Goal: Task Accomplishment & Management: Manage account settings

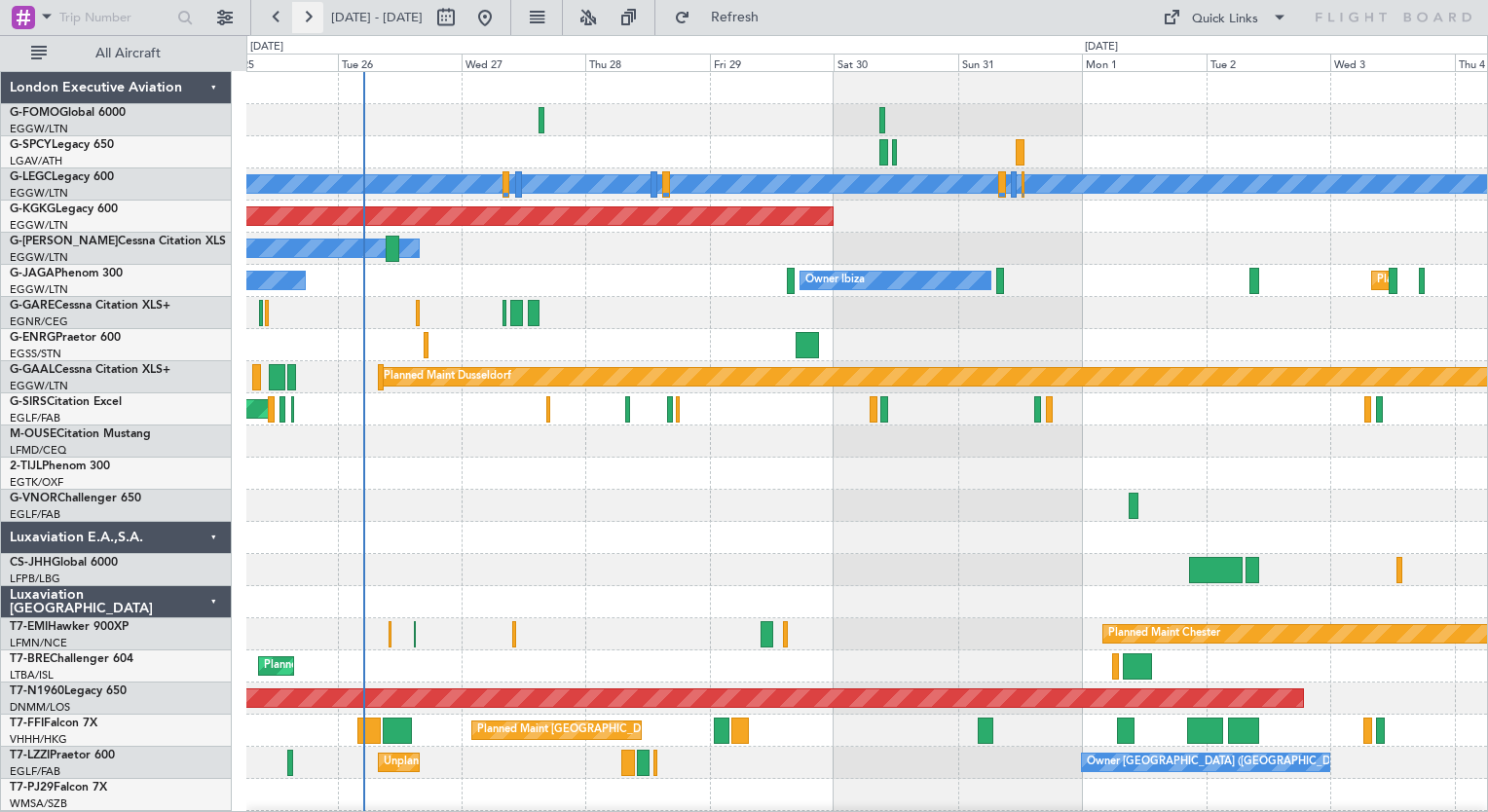
click at [309, 18] on button at bounding box center [307, 17] width 31 height 31
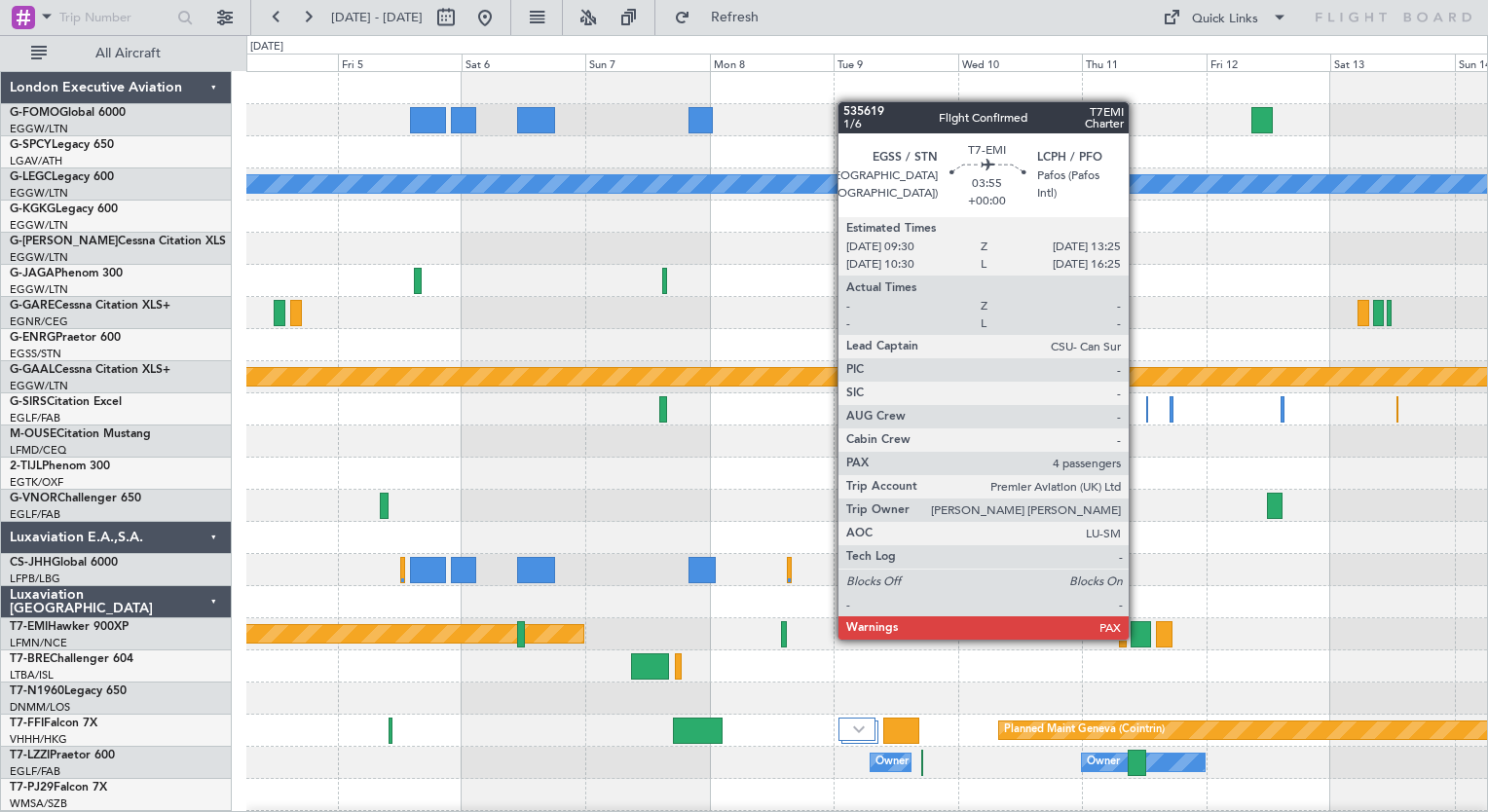
click at [1138, 638] on div at bounding box center [1141, 634] width 21 height 26
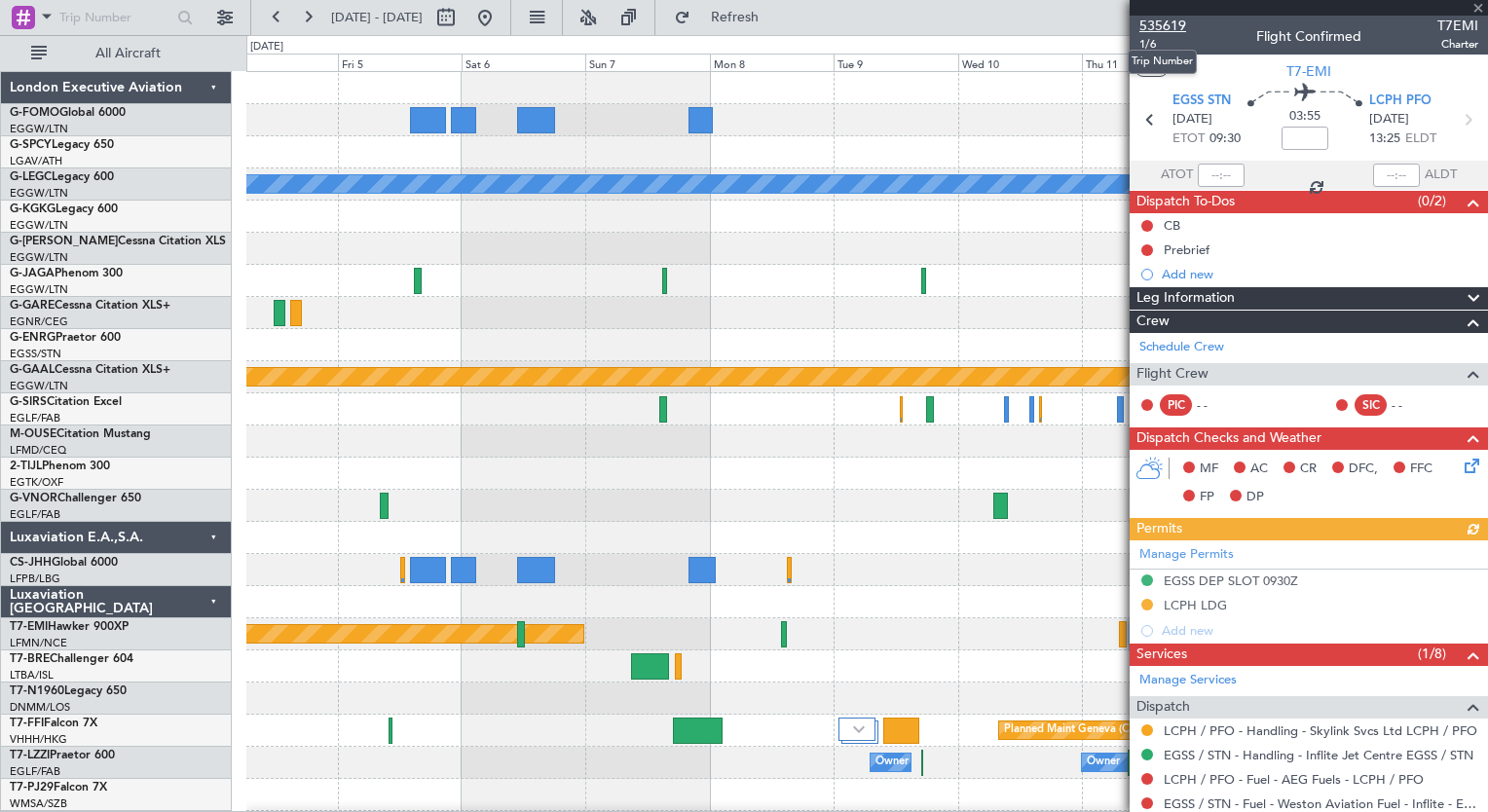
click at [1165, 27] on span "535619" at bounding box center [1163, 26] width 47 height 21
click at [273, 15] on button at bounding box center [276, 17] width 31 height 31
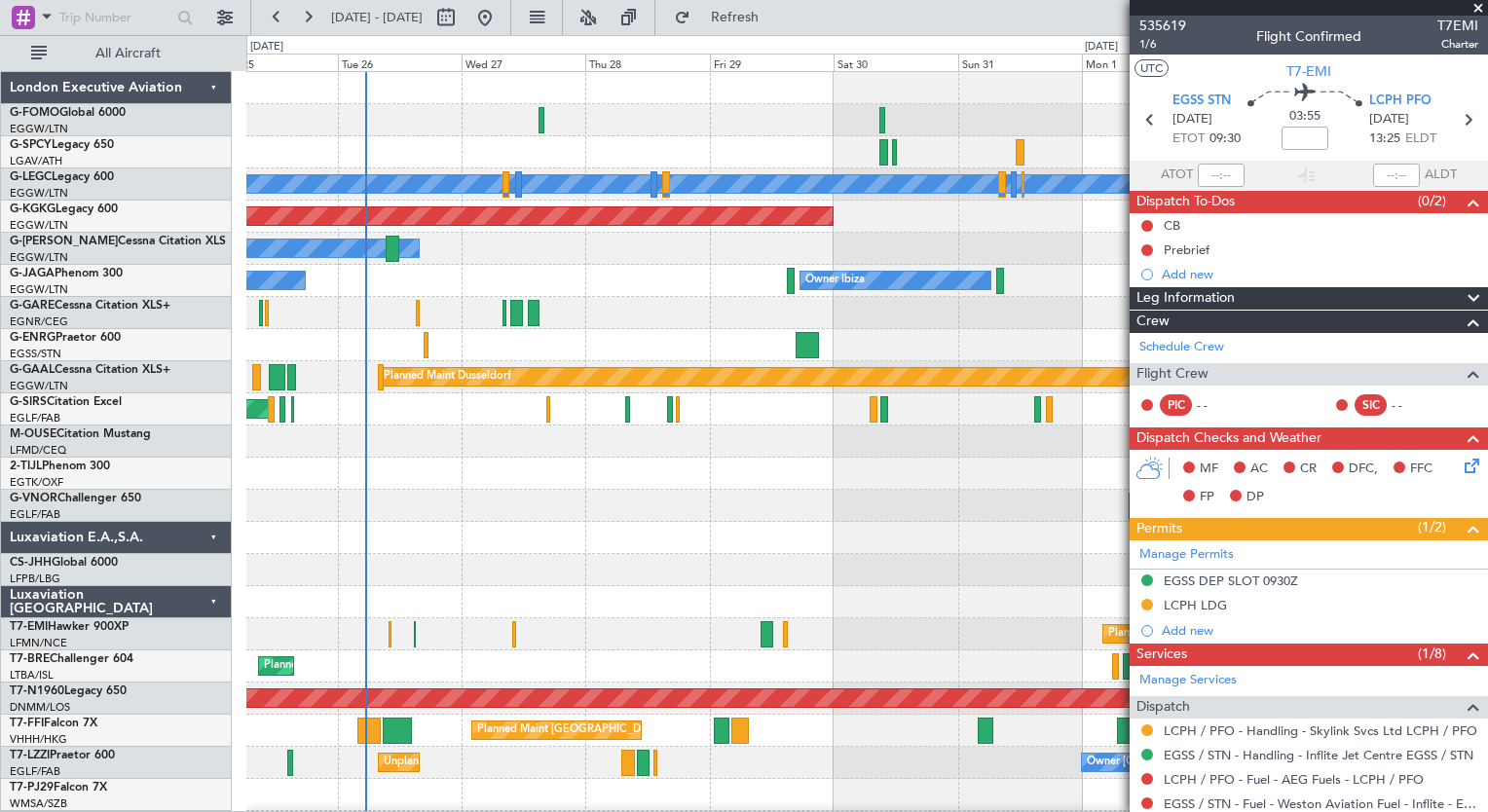
click at [500, 318] on div at bounding box center [866, 312] width 1240 height 32
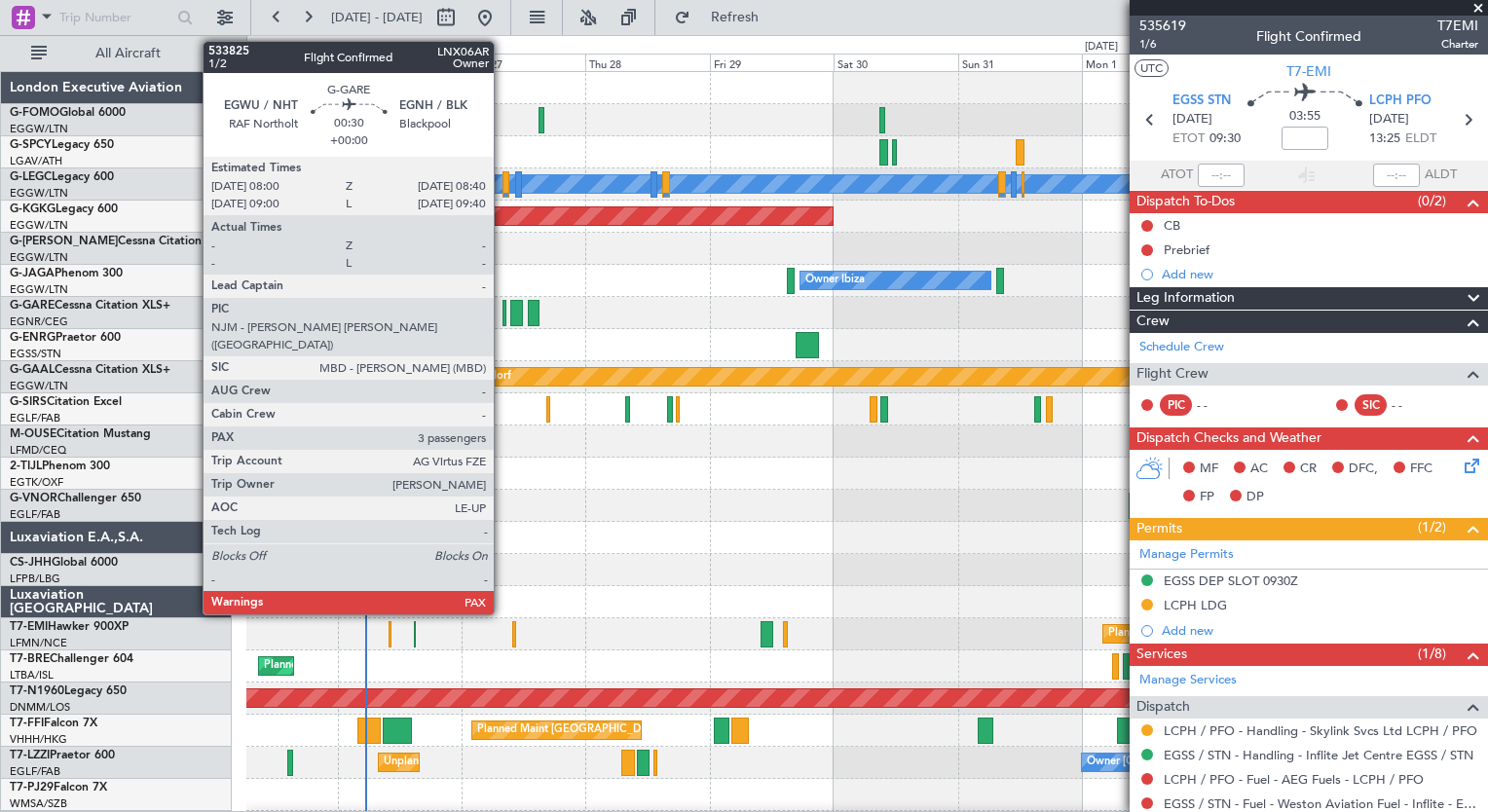
click at [503, 317] on div at bounding box center [505, 312] width 4 height 26
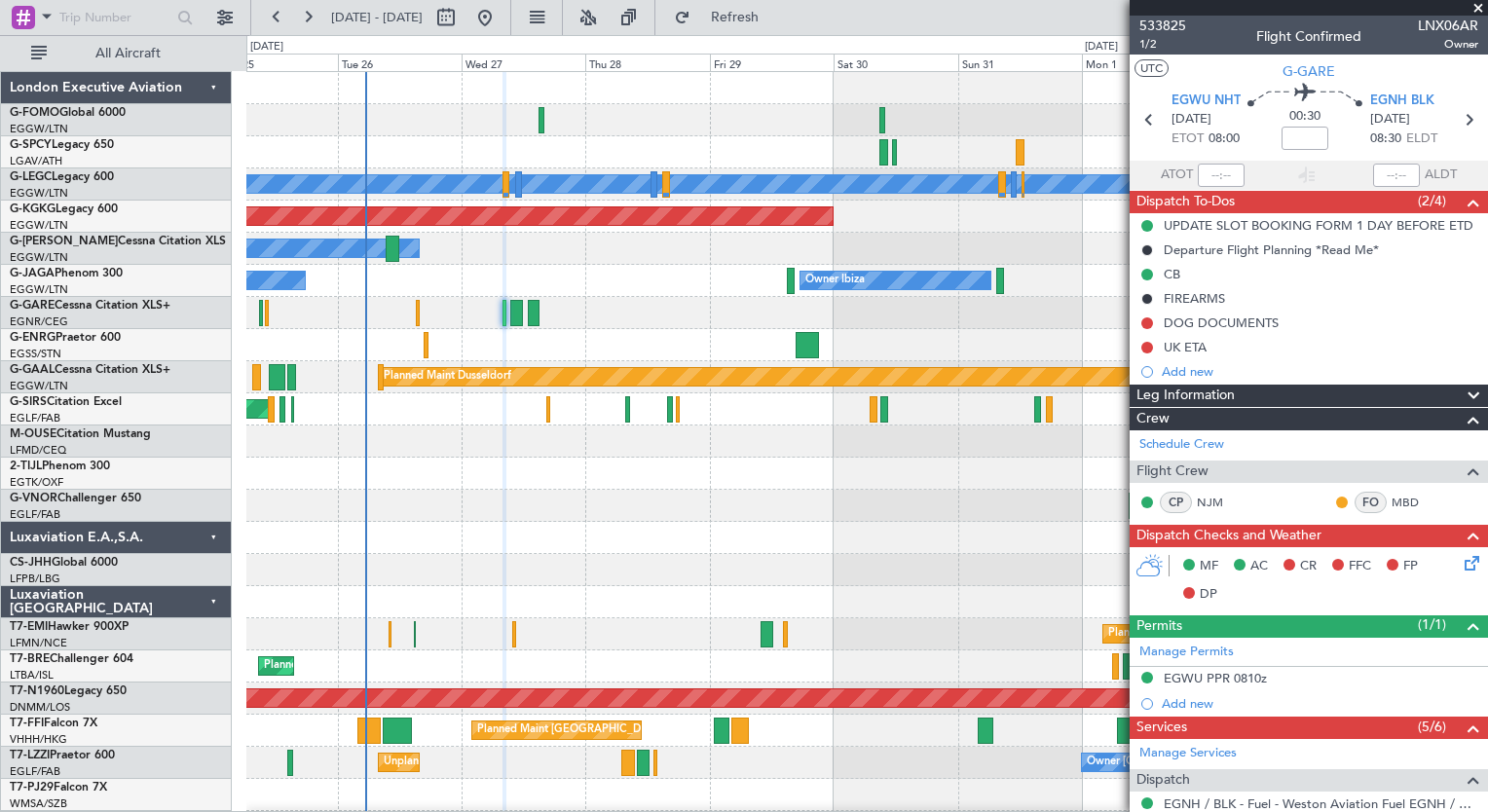
scroll to position [425, 0]
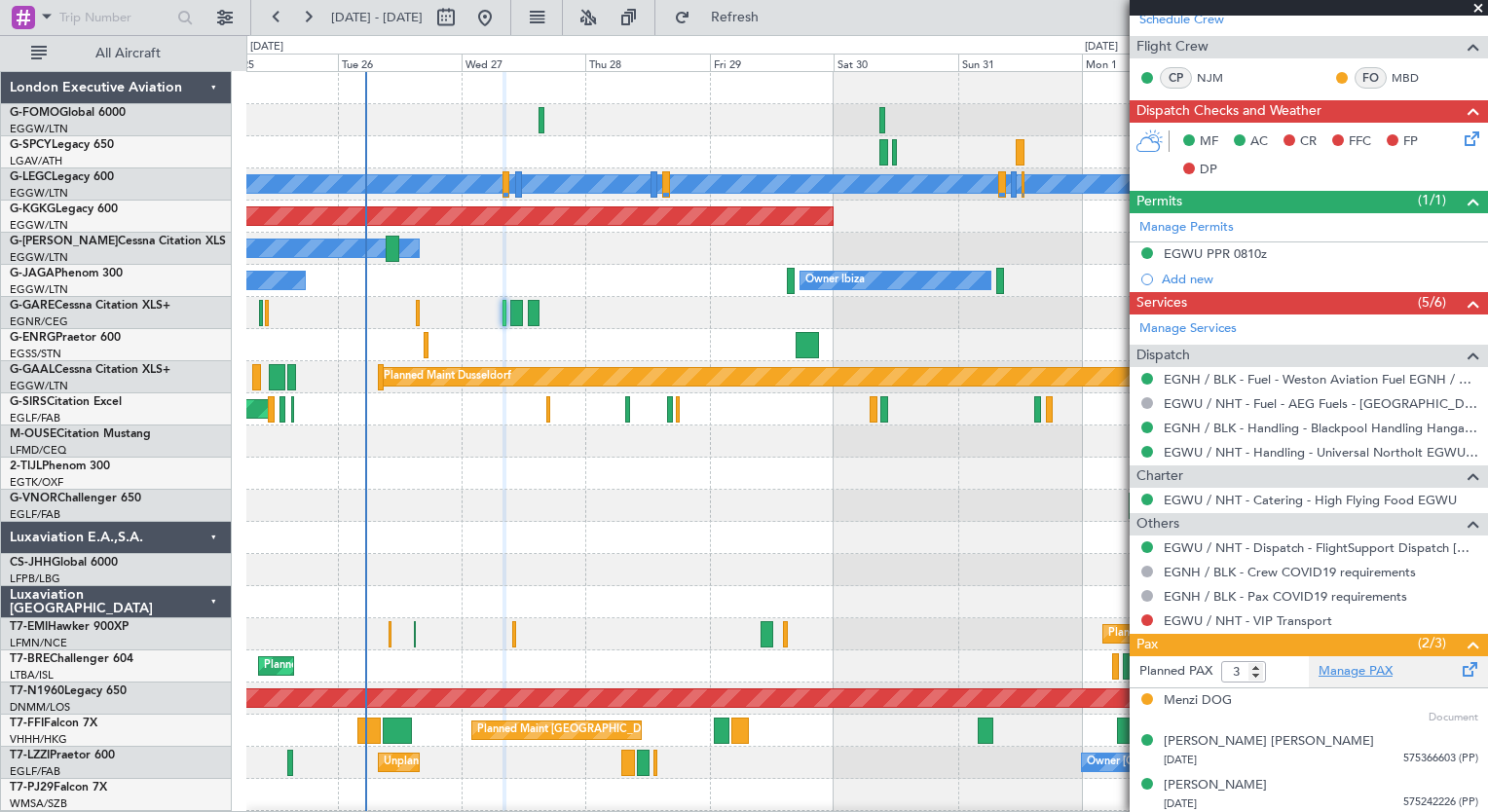
click at [1355, 662] on link "Manage PAX" at bounding box center [1356, 672] width 74 height 20
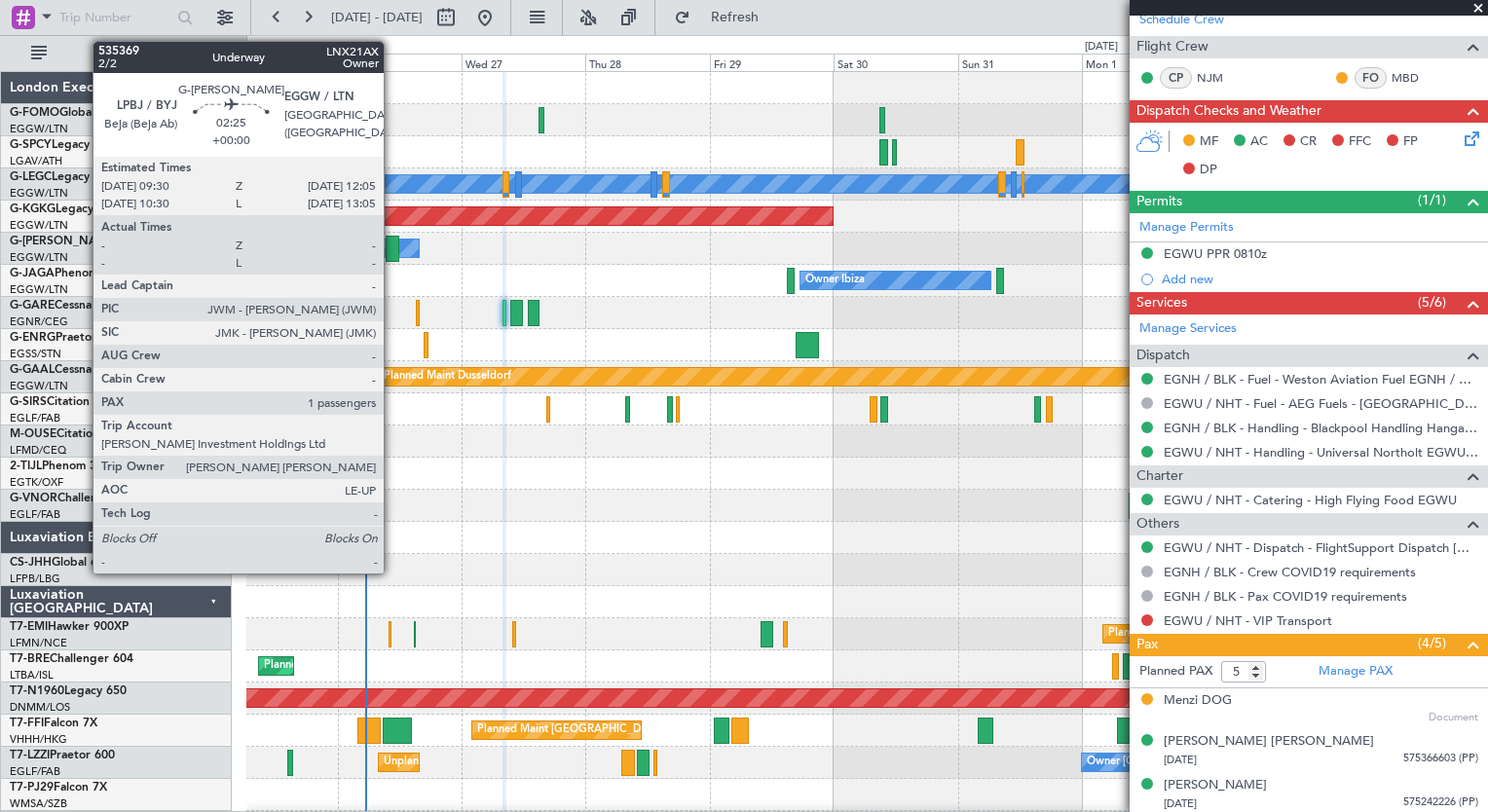
click at [392, 236] on div at bounding box center [392, 249] width 14 height 26
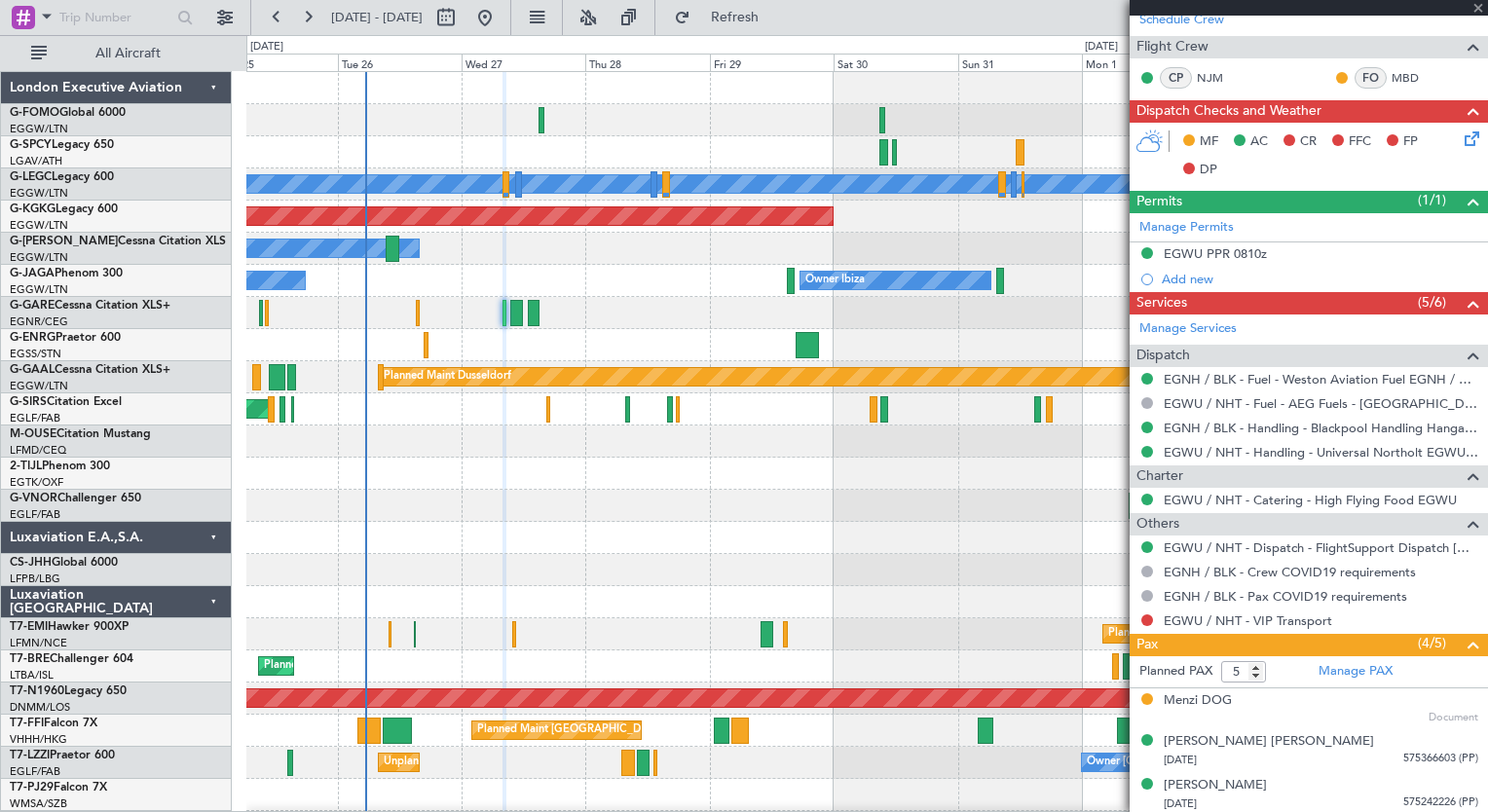
type input "1"
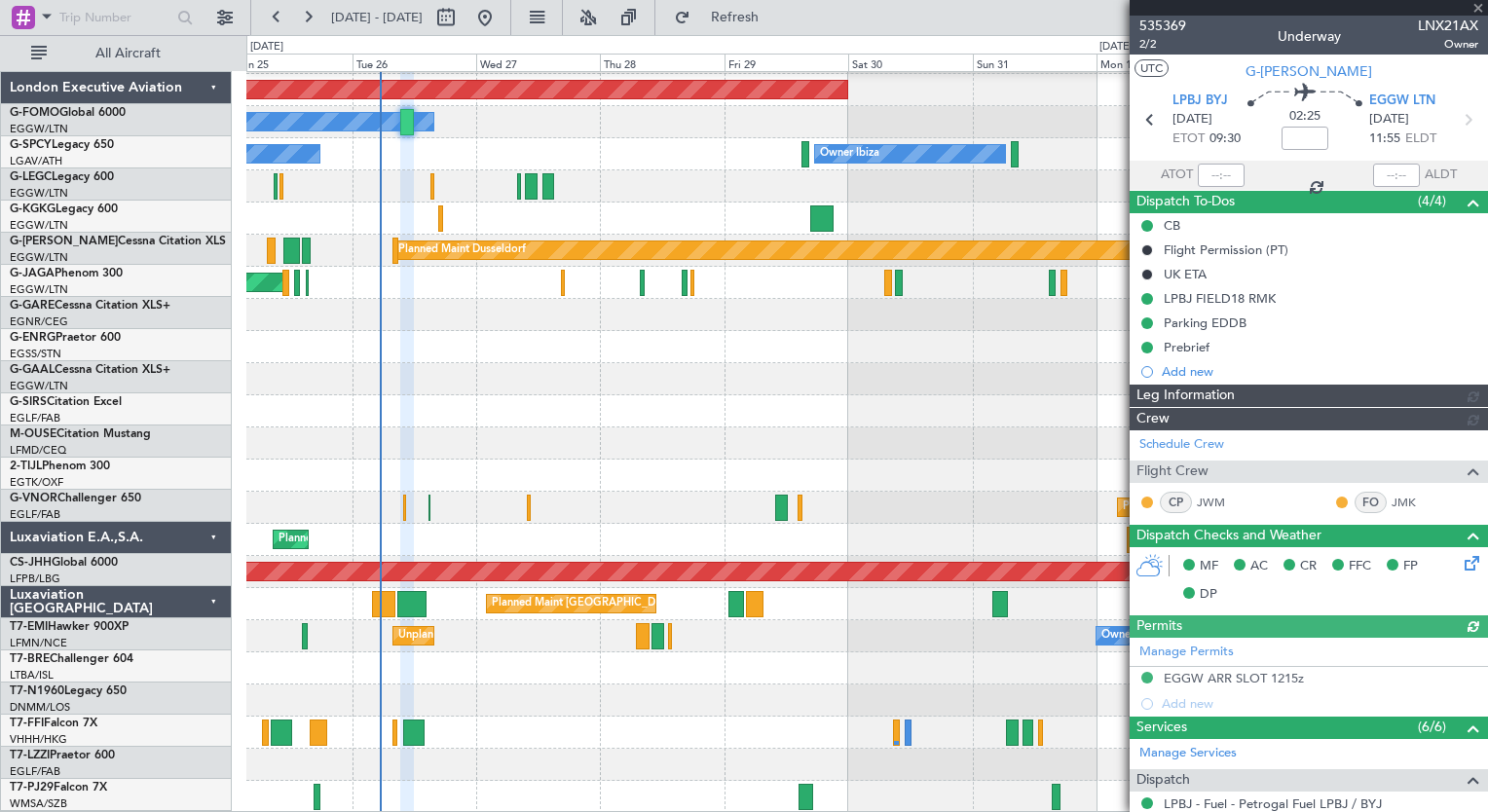
scroll to position [126, 0]
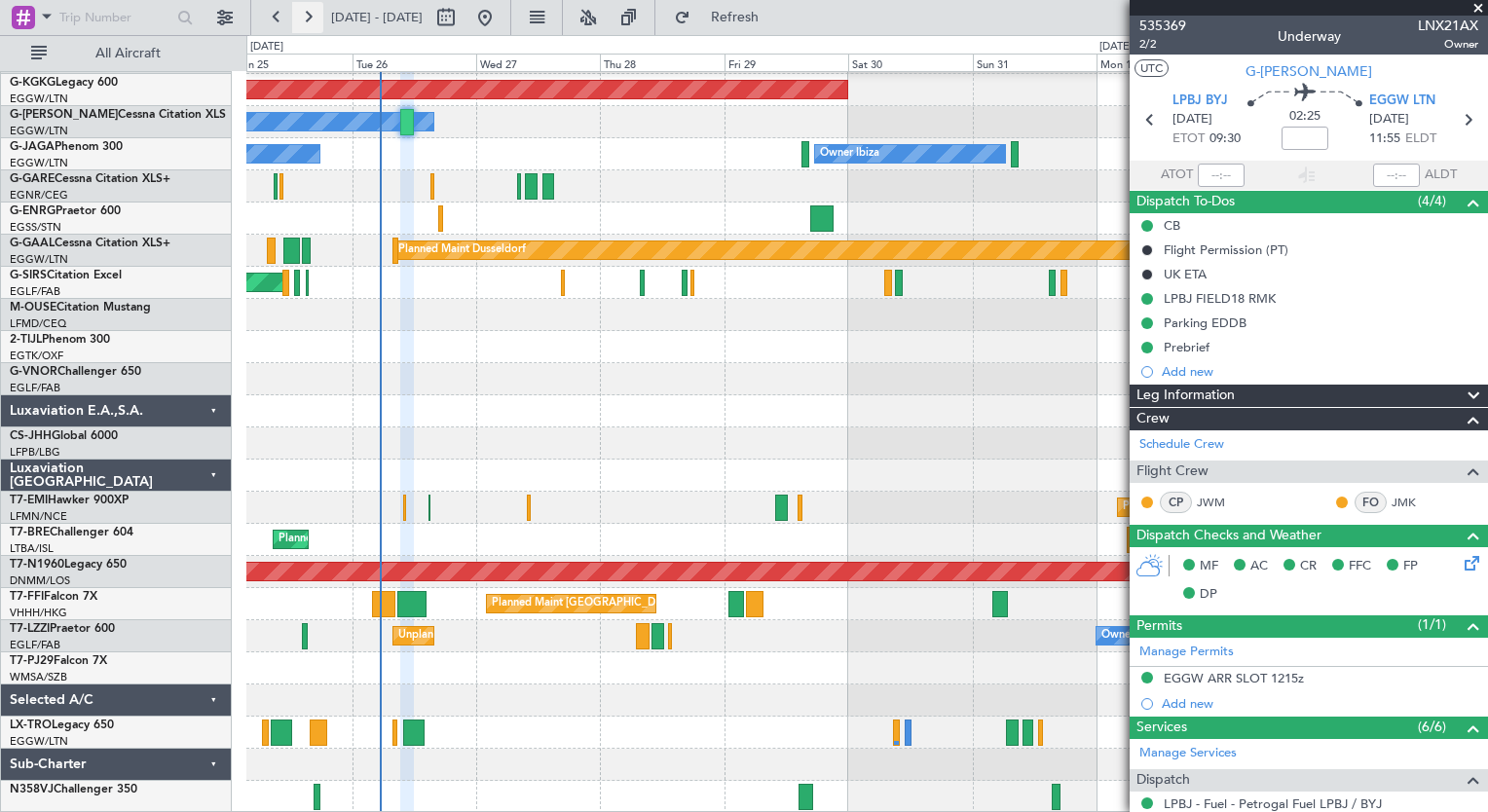
click at [302, 18] on button at bounding box center [307, 17] width 31 height 31
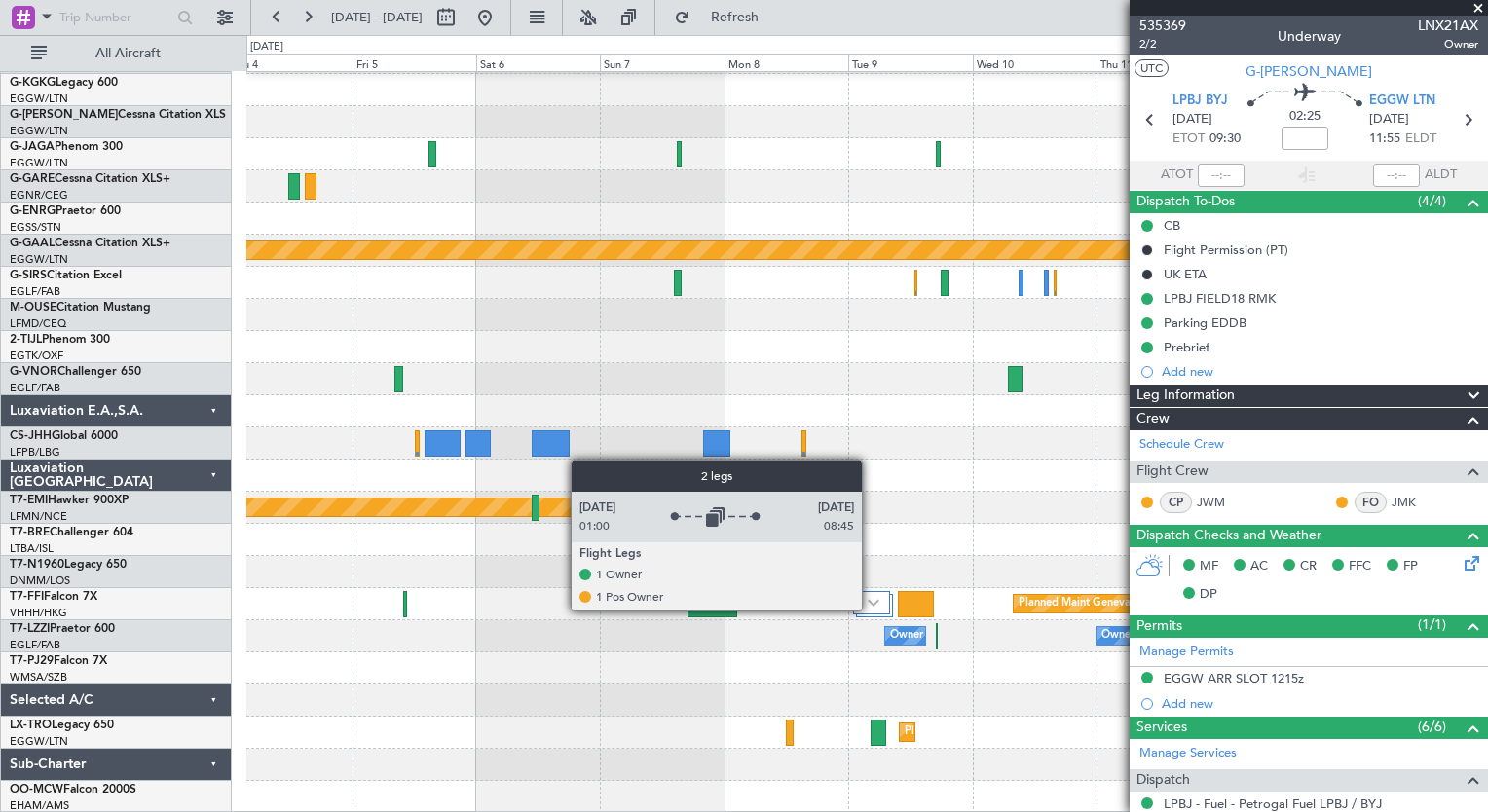
click at [871, 609] on div at bounding box center [872, 602] width 38 height 23
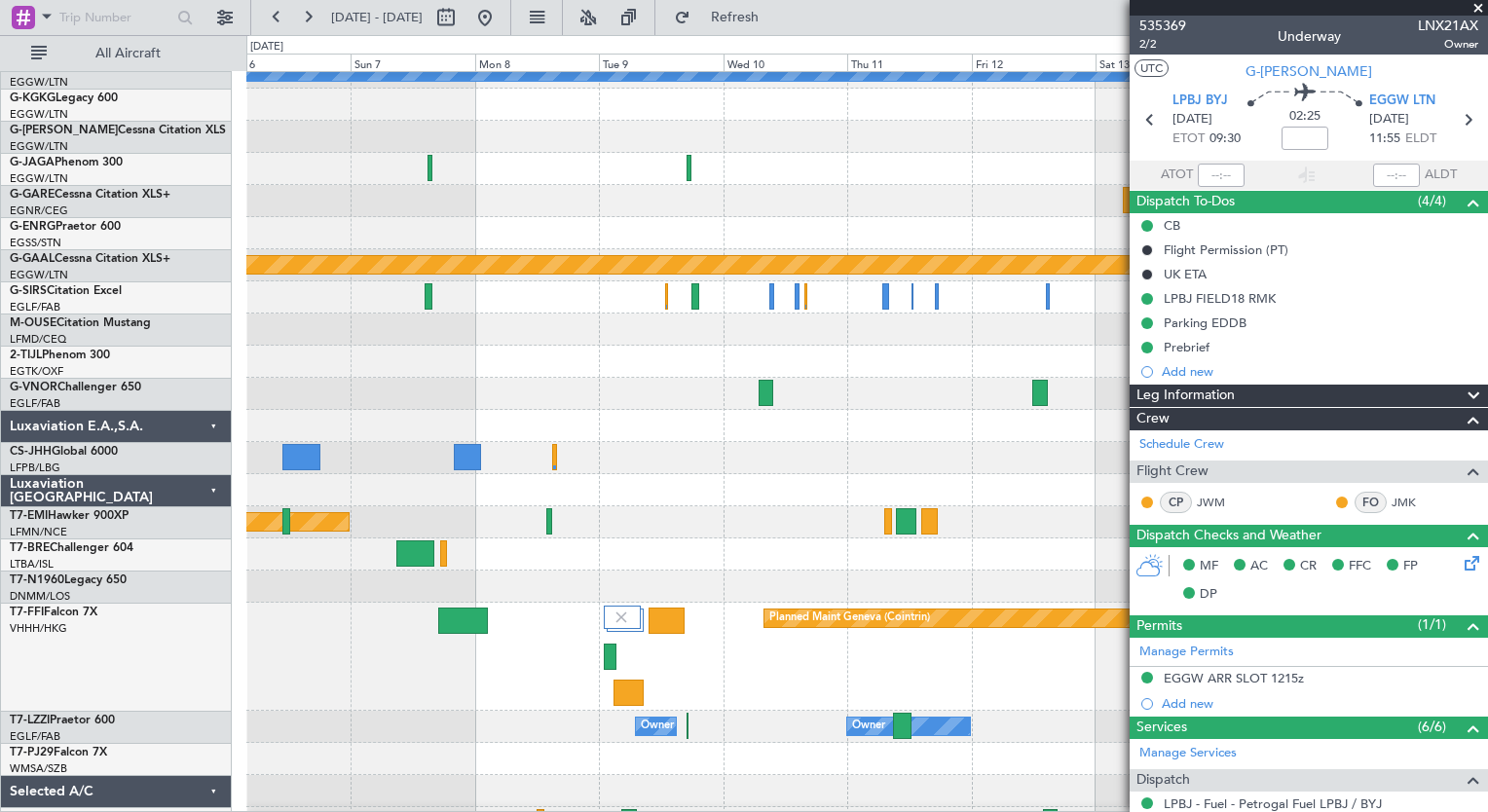
click at [530, 686] on div "Planned Maint Geneva (Cointrin)" at bounding box center [866, 657] width 1240 height 108
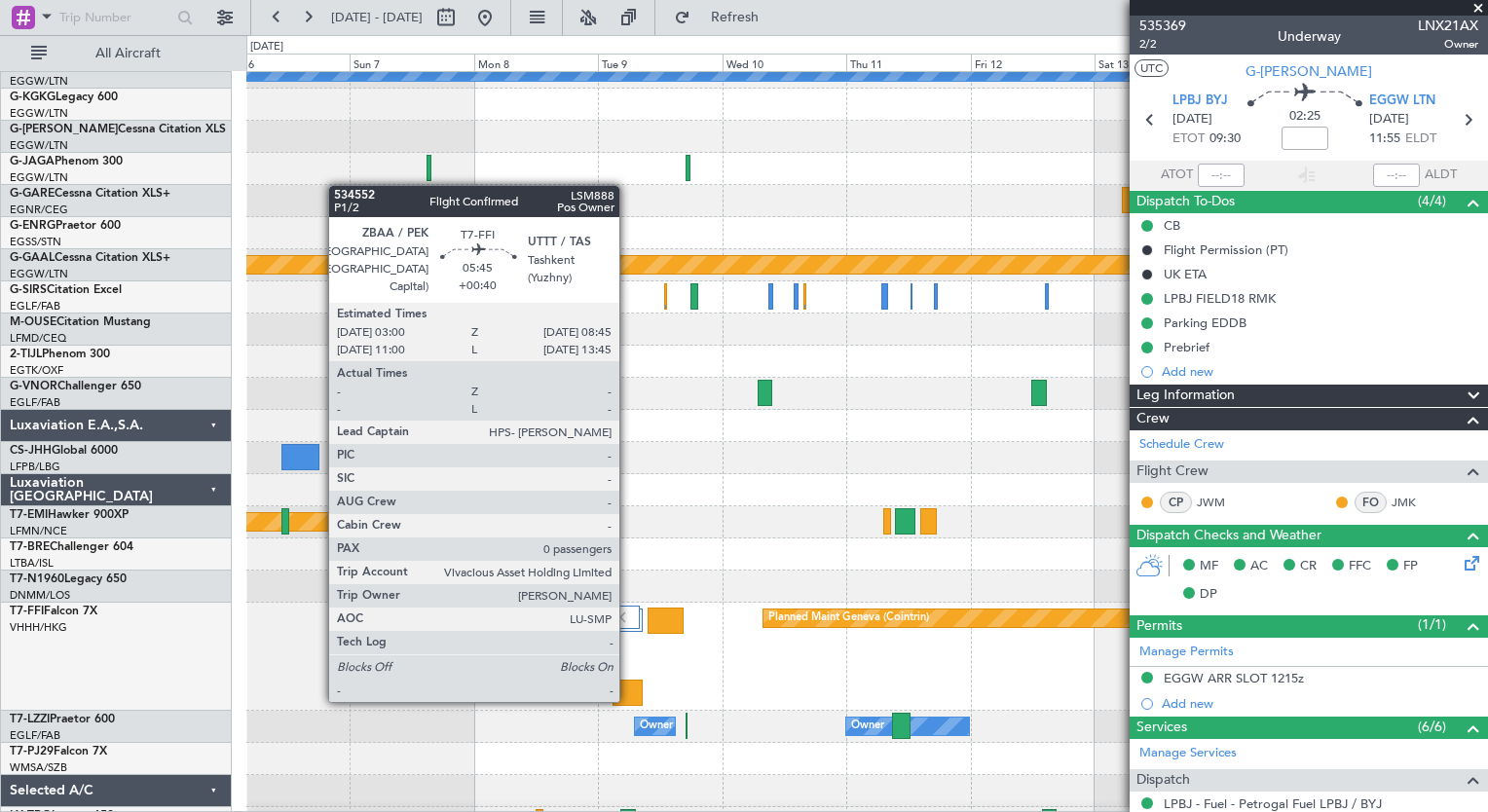
click at [628, 698] on div at bounding box center [627, 693] width 30 height 26
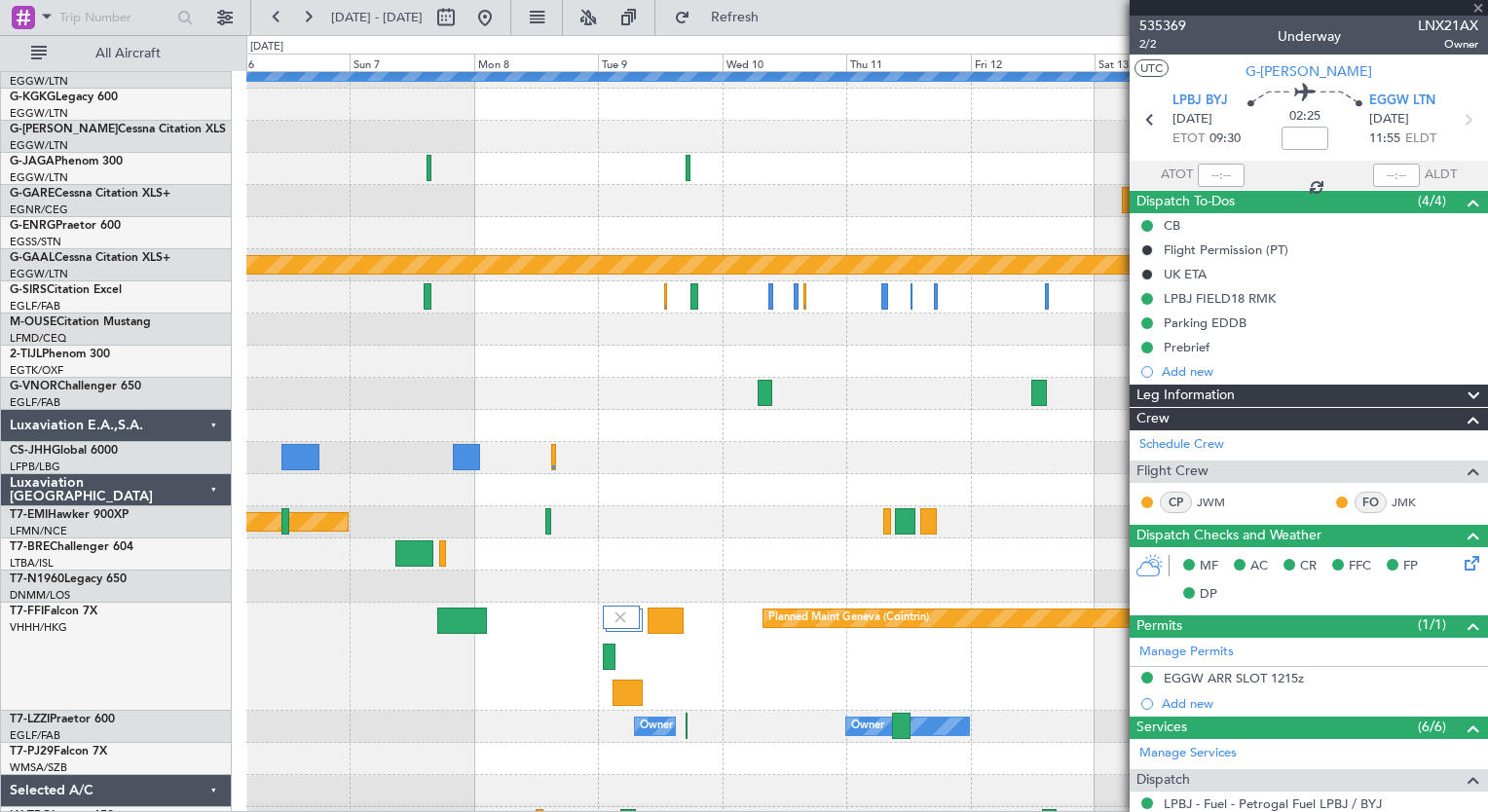
type input "+00:40"
type input "0"
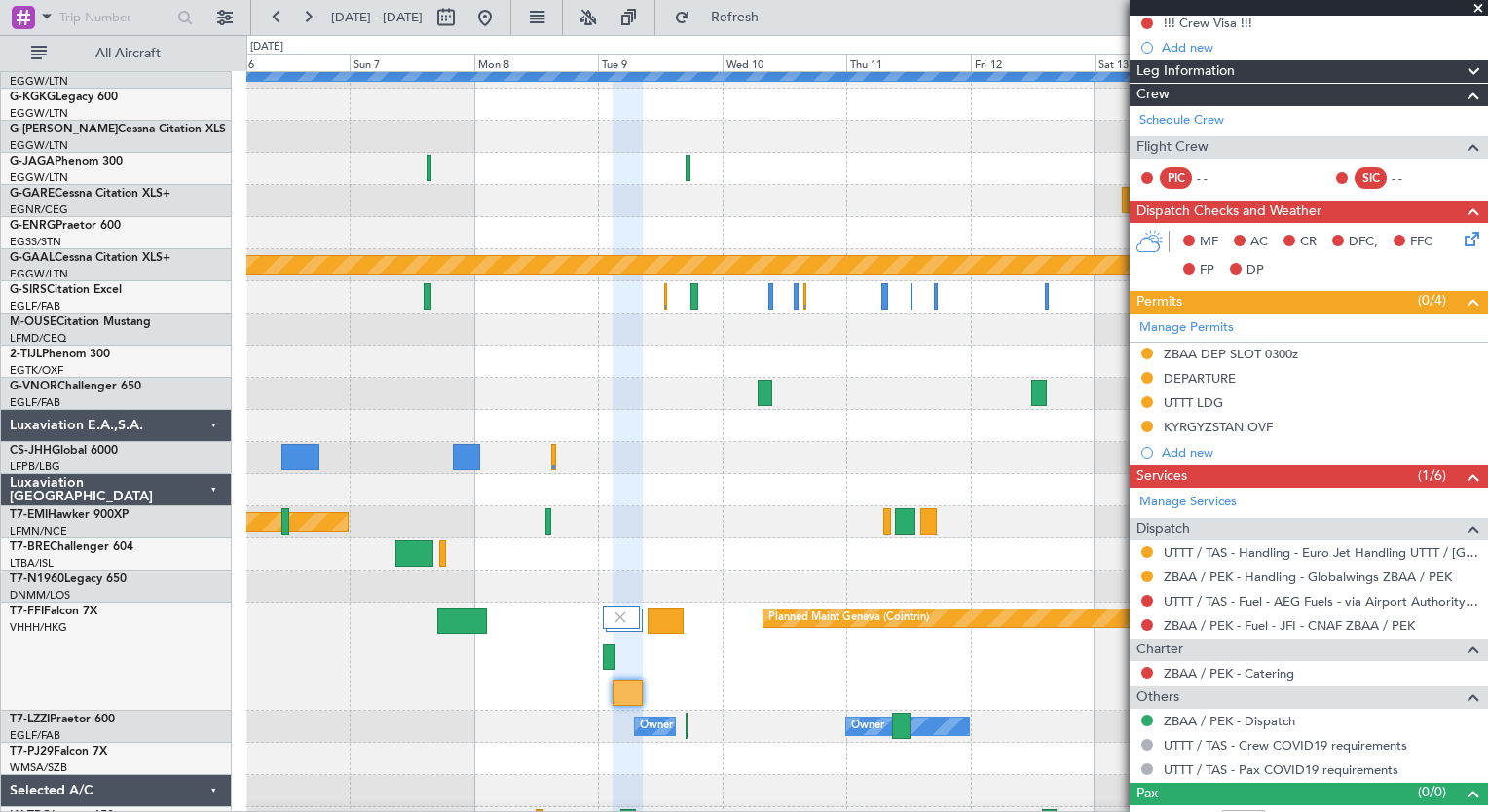
scroll to position [273, 0]
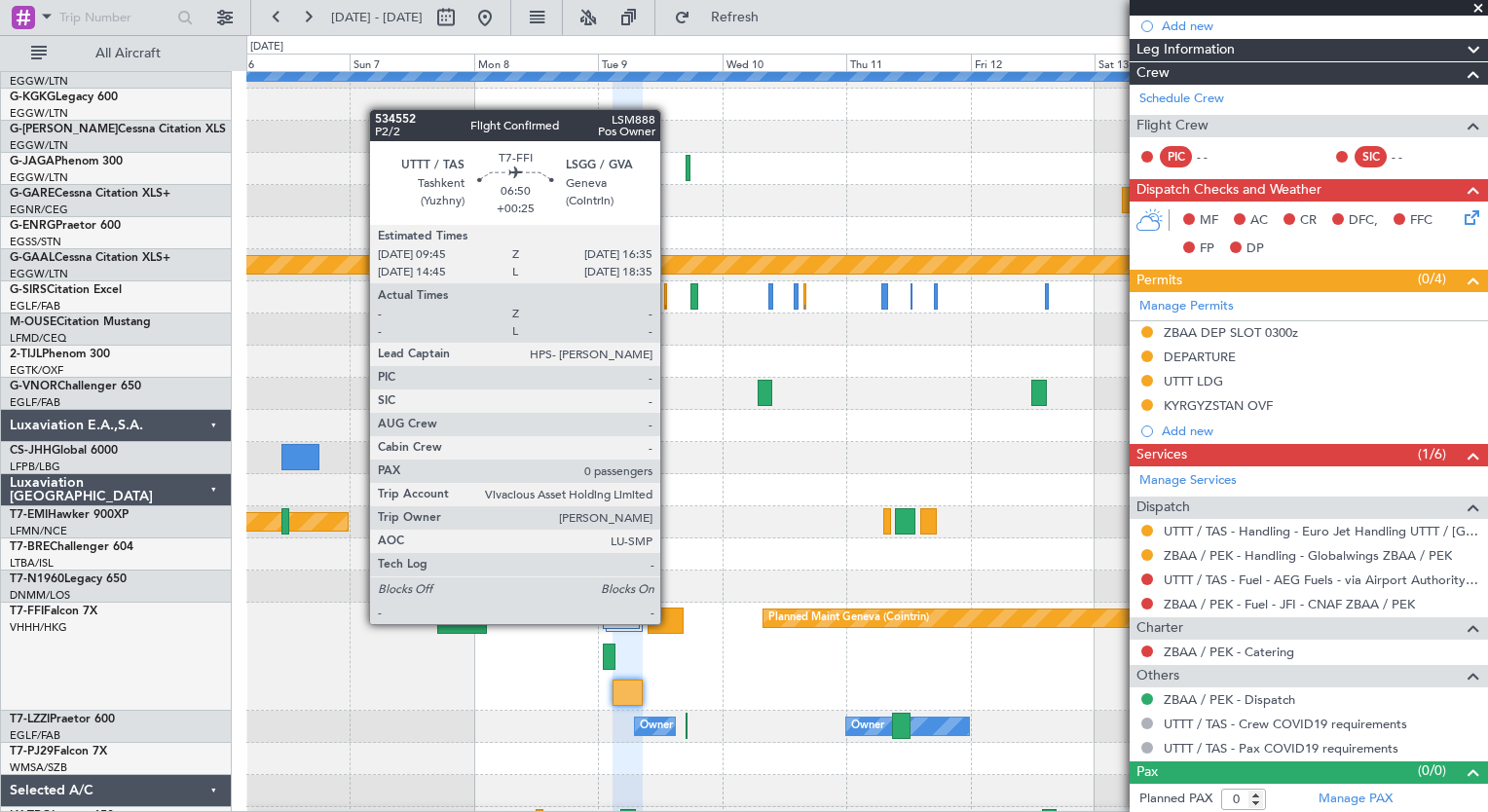
click at [669, 622] on div at bounding box center [666, 620] width 36 height 26
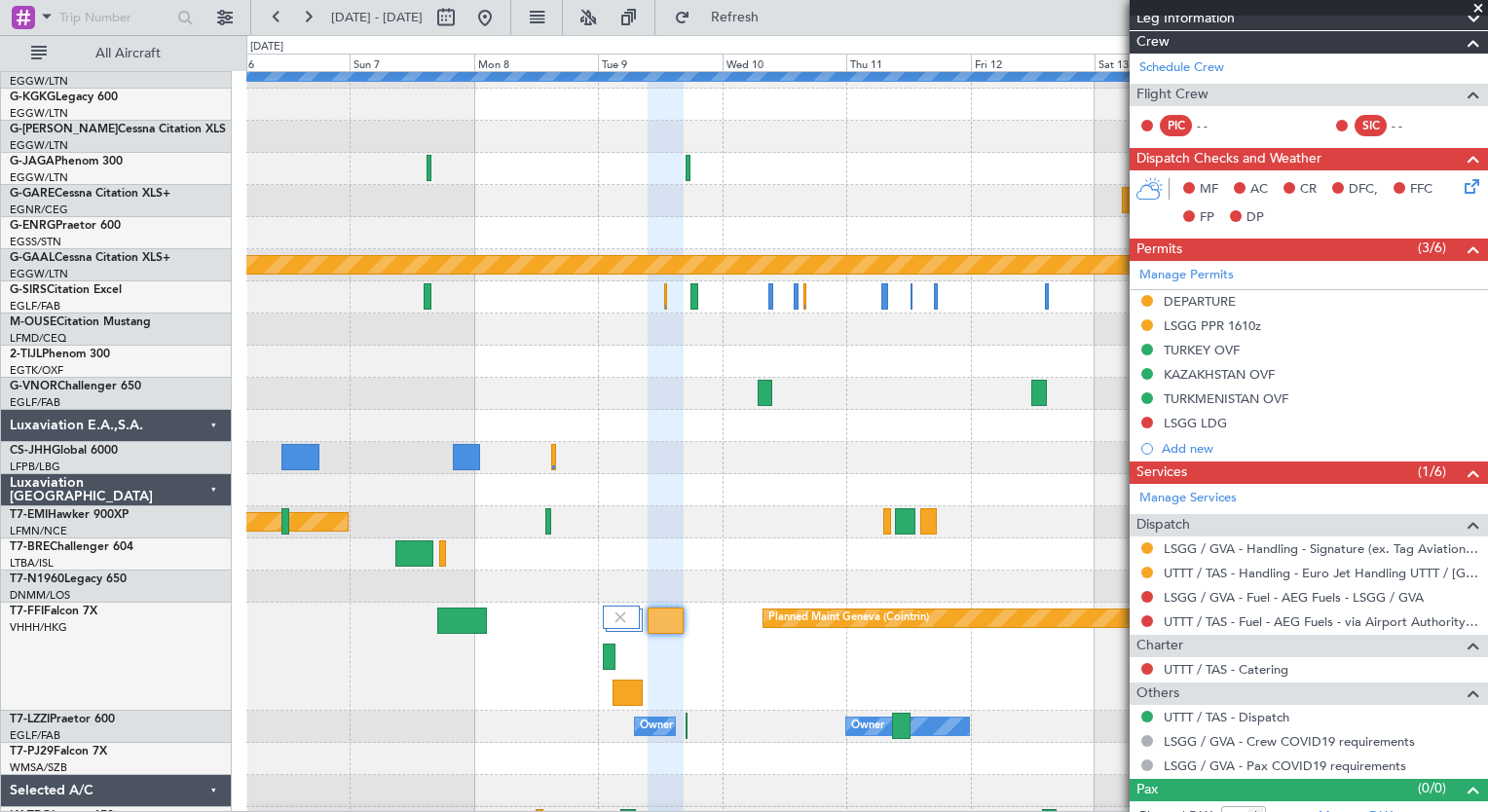
scroll to position [296, 0]
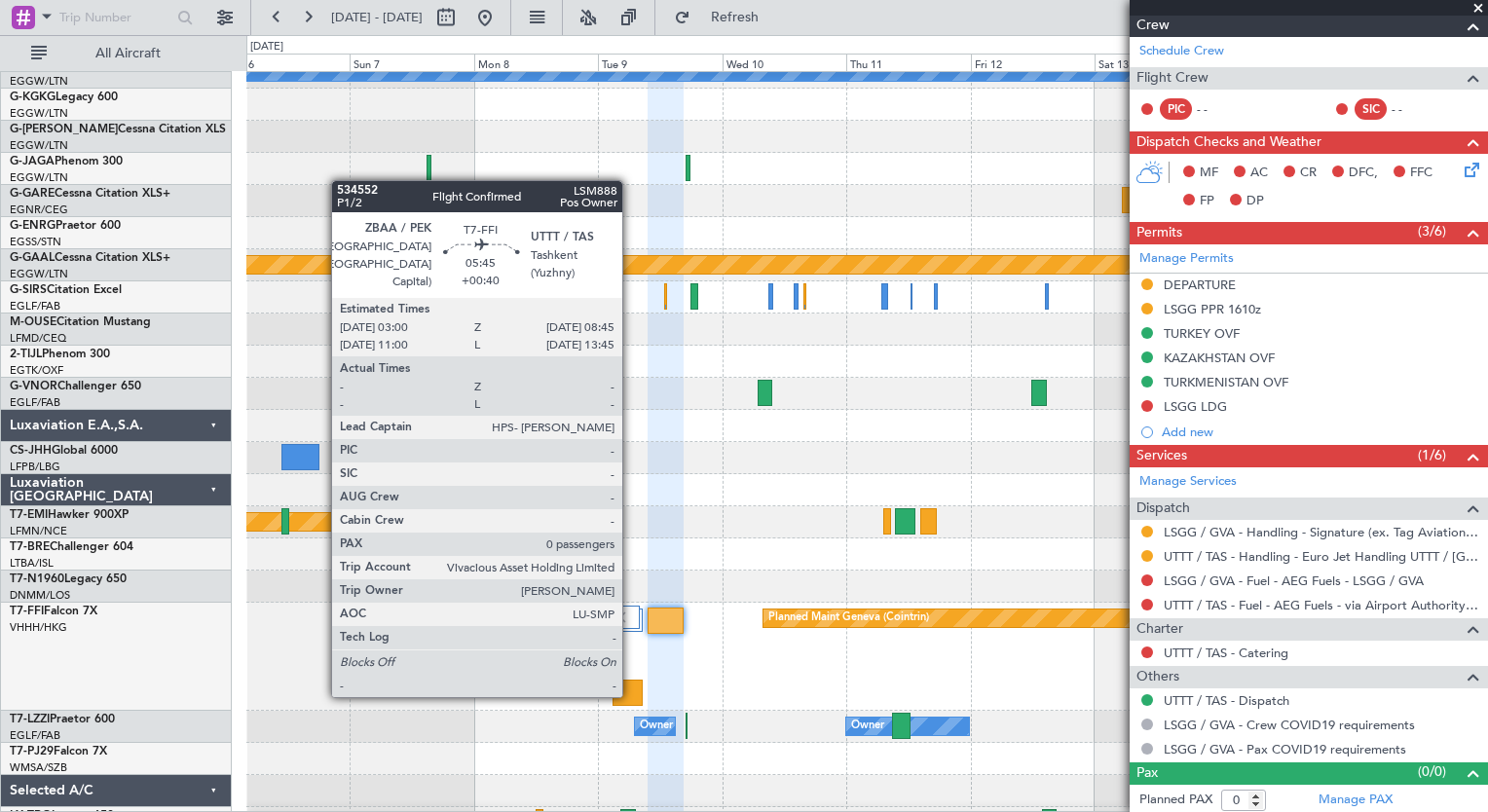
click at [631, 694] on div at bounding box center [627, 693] width 30 height 26
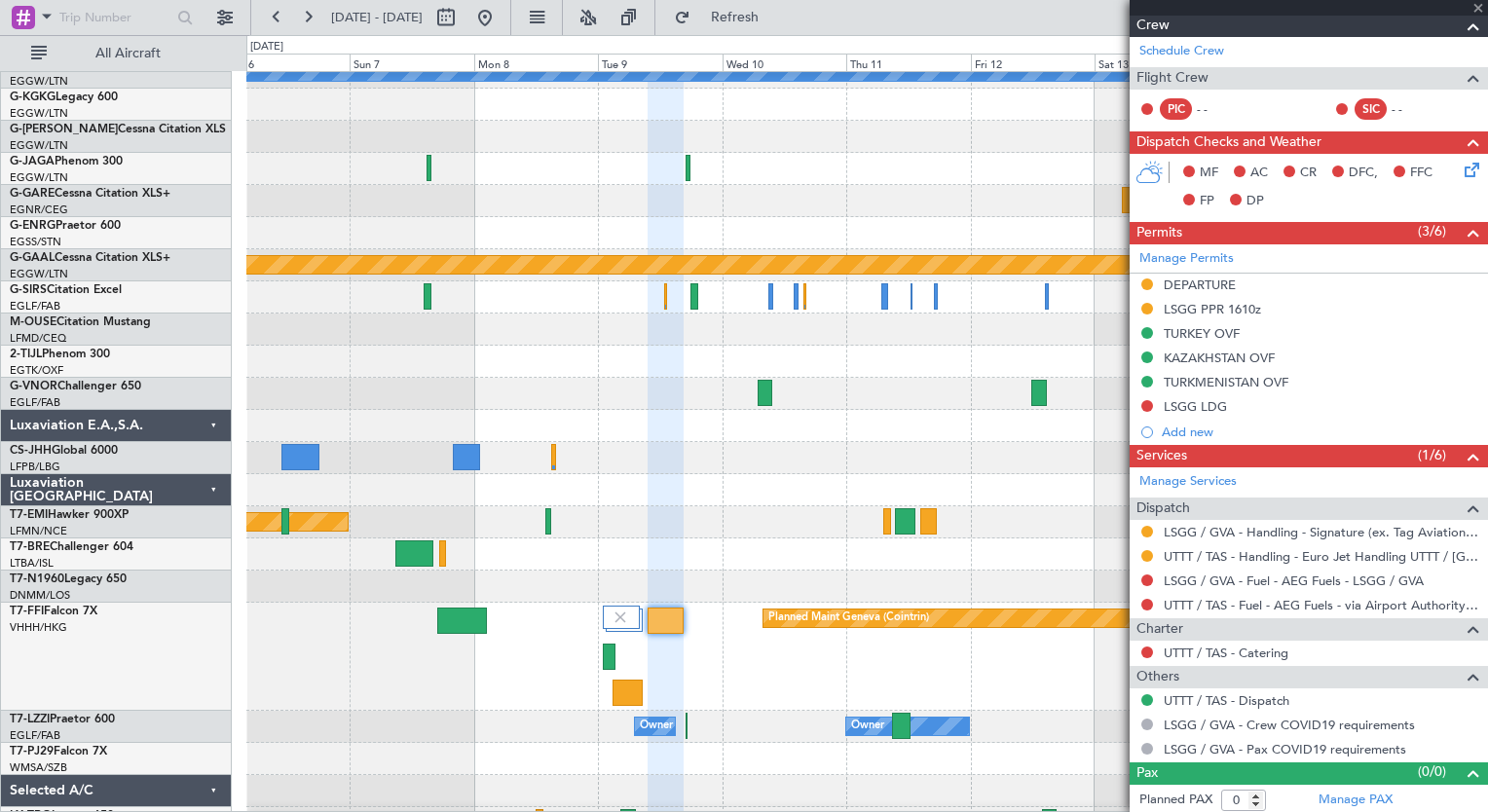
type input "+00:40"
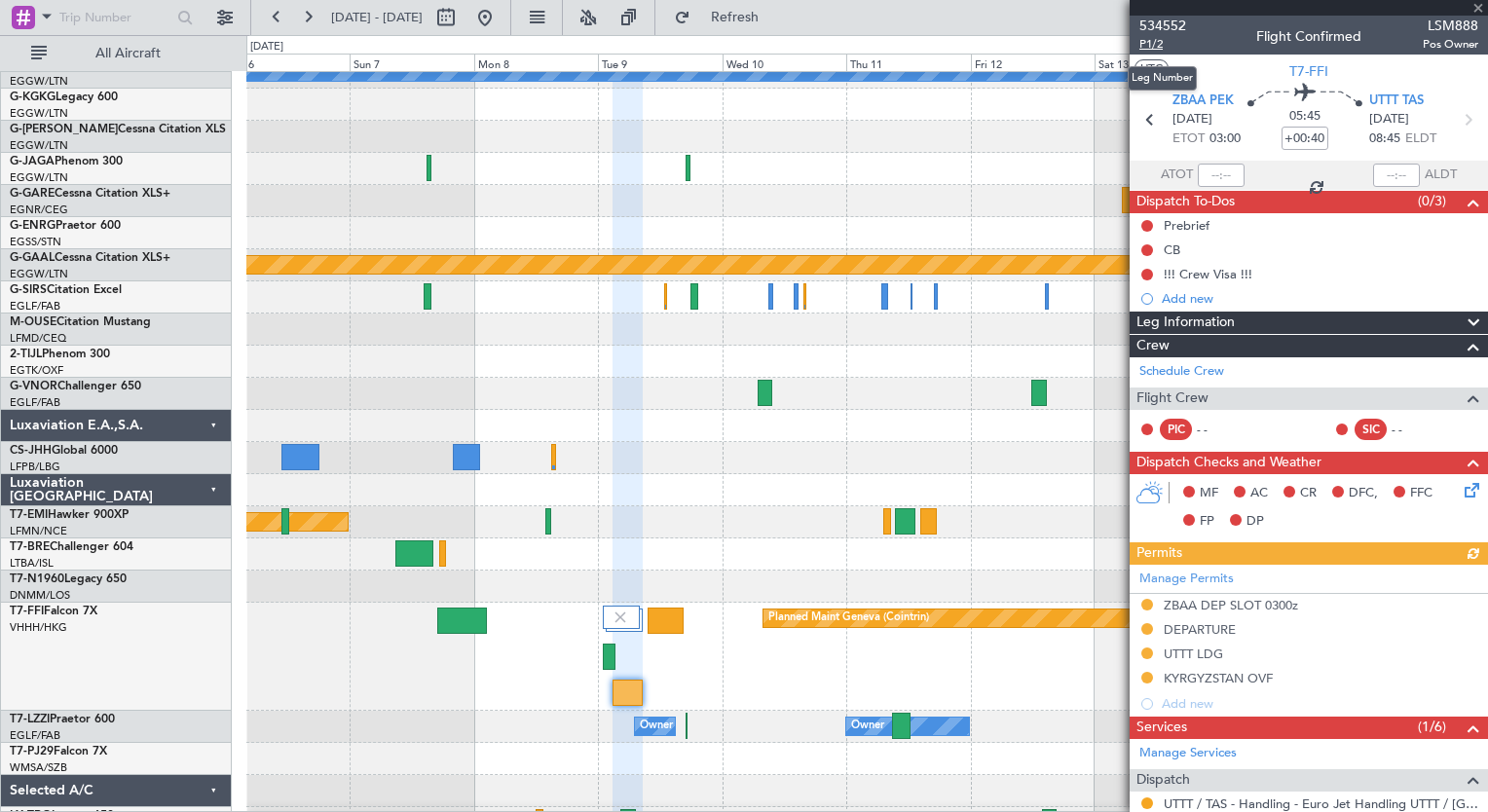
click at [1157, 39] on span "P1/2" at bounding box center [1163, 44] width 47 height 17
click at [752, 15] on button "Refresh" at bounding box center [723, 17] width 116 height 31
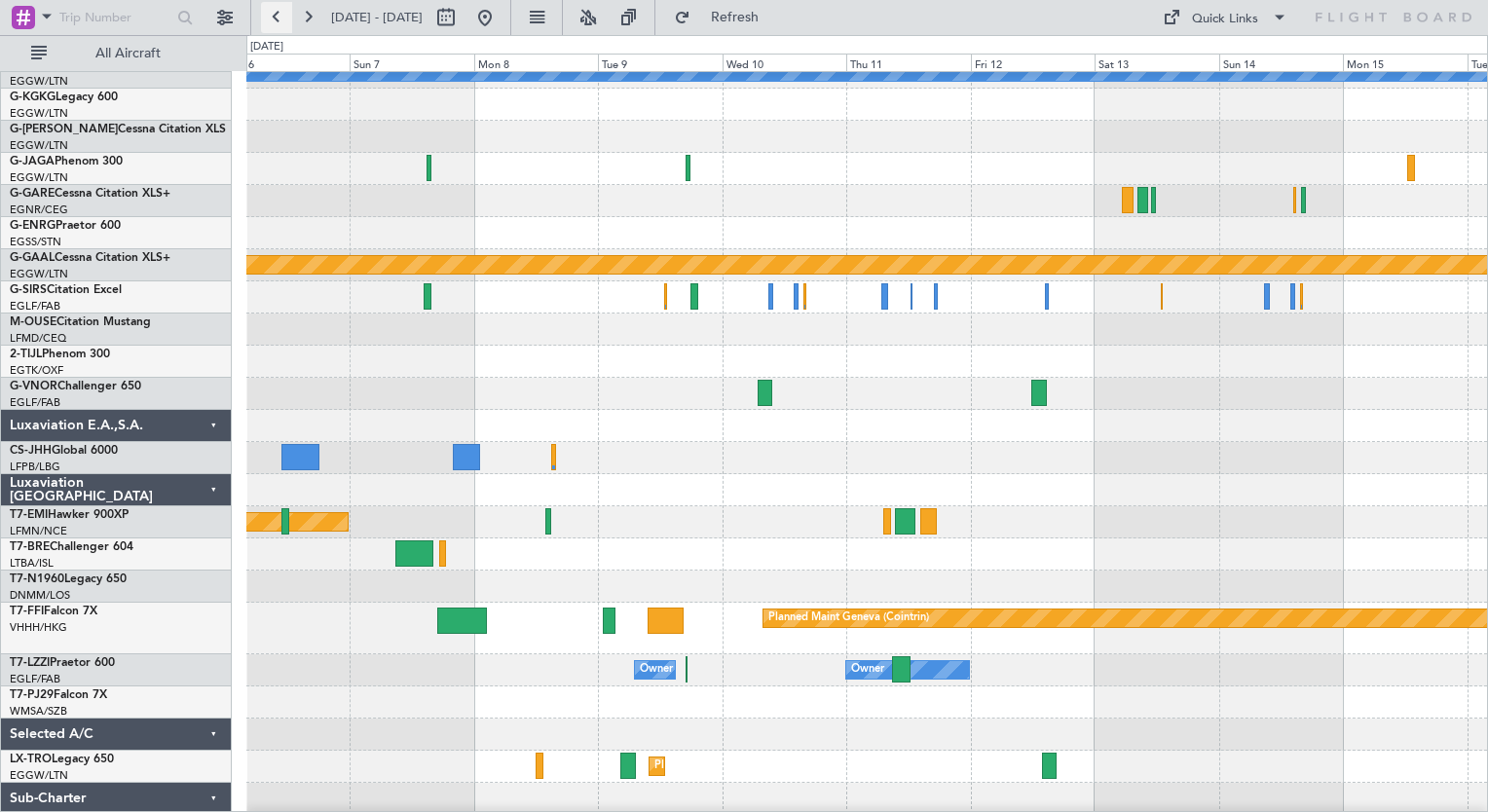
click at [277, 21] on button at bounding box center [276, 17] width 31 height 31
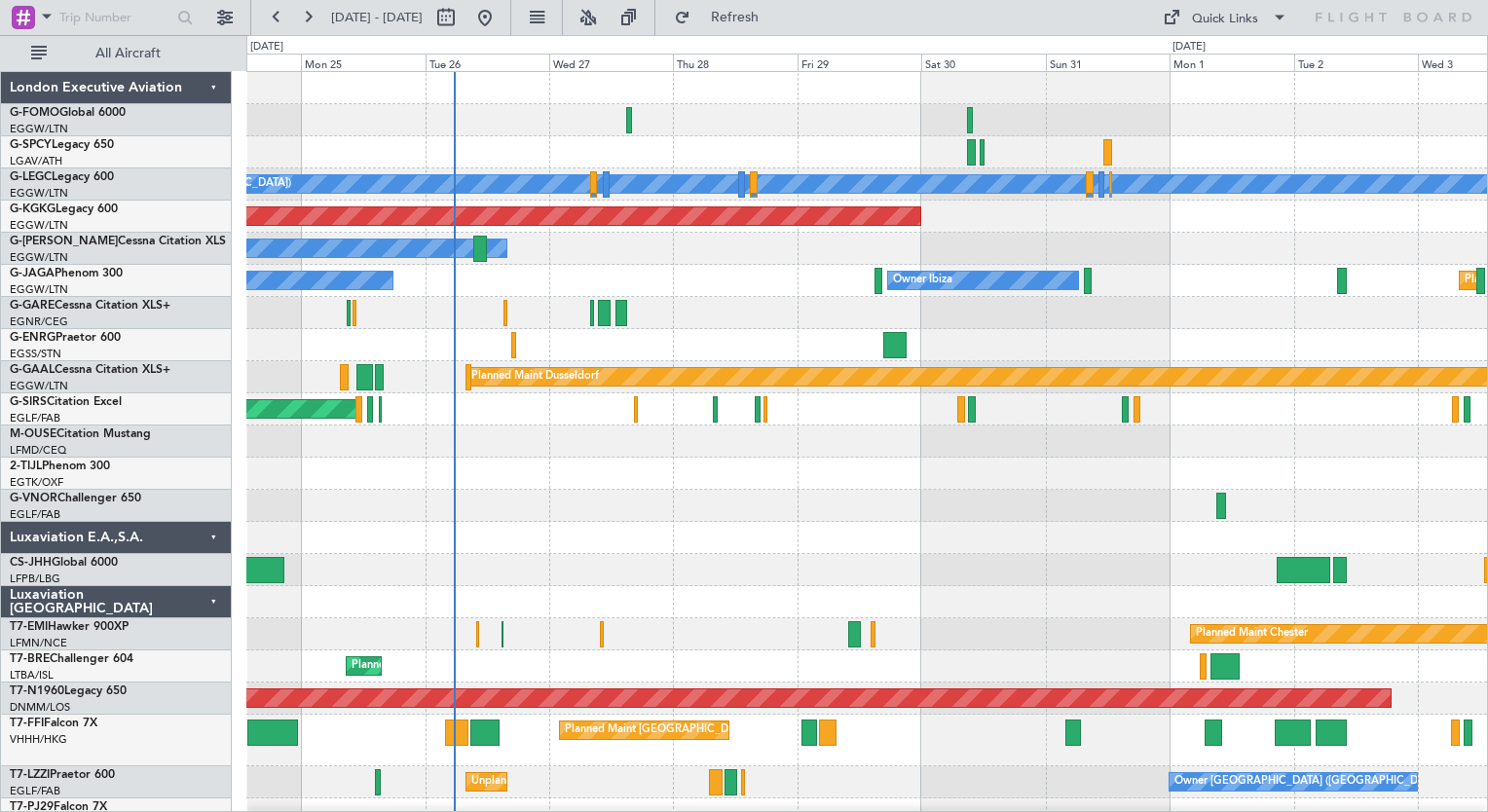
click at [744, 639] on div "A/C Unavailable [GEOGRAPHIC_DATA] ([GEOGRAPHIC_DATA]) Planned Maint [GEOGRAPHIC…" at bounding box center [866, 514] width 1240 height 887
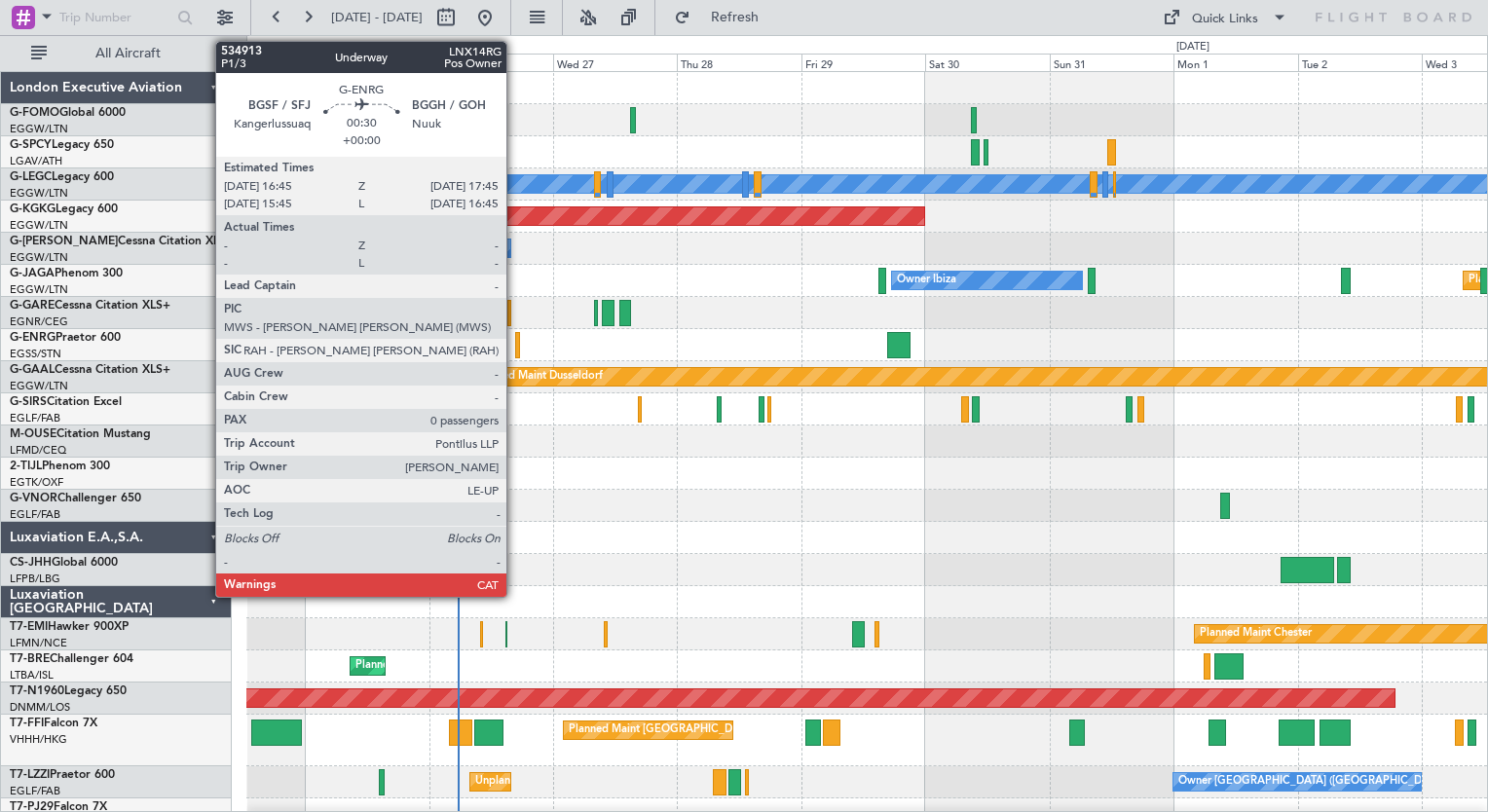
click at [515, 349] on div at bounding box center [518, 345] width 6 height 26
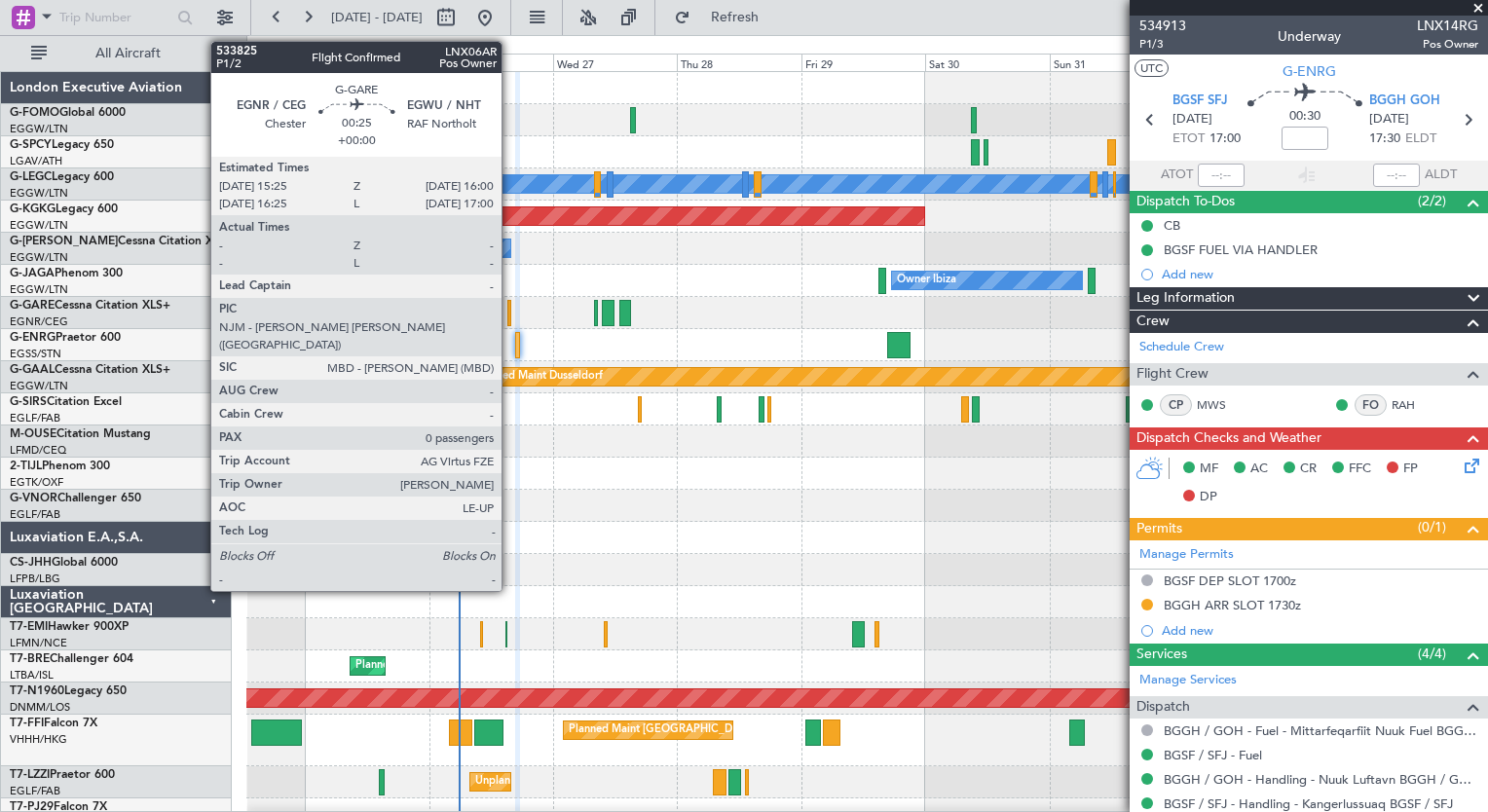
click at [511, 319] on div at bounding box center [510, 312] width 4 height 26
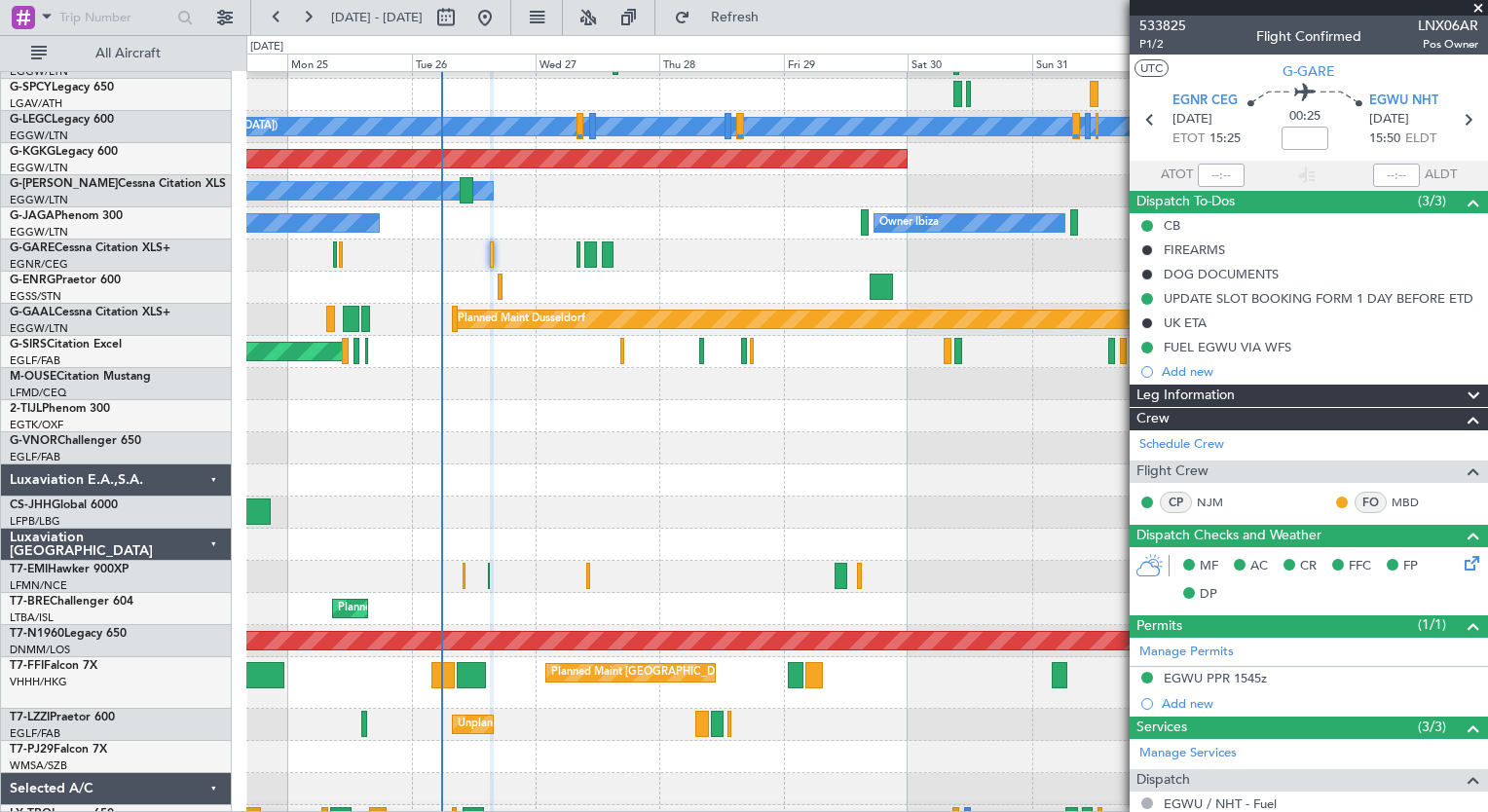
scroll to position [59, 0]
click at [483, 550] on div at bounding box center [866, 544] width 1240 height 32
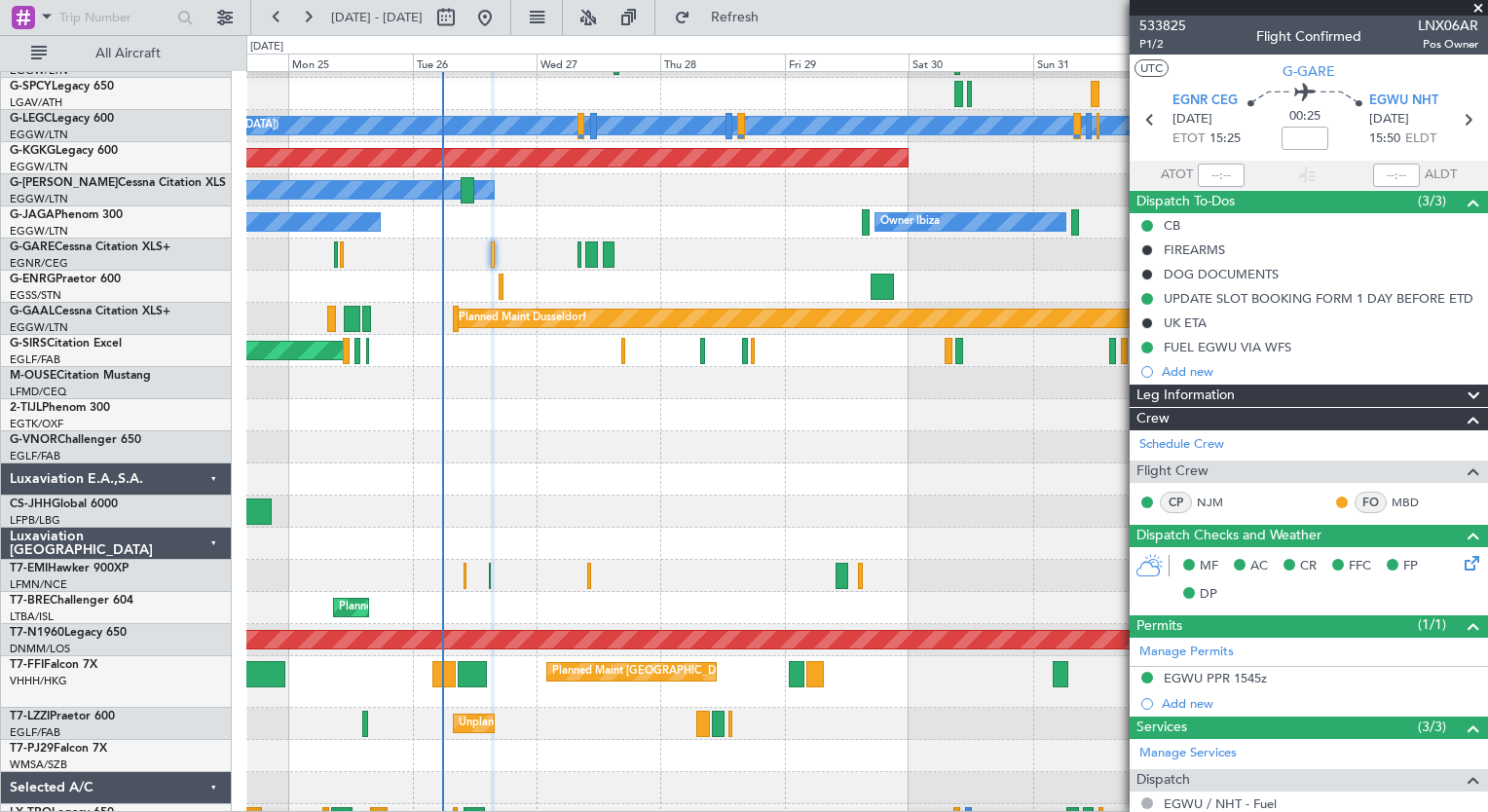
click at [594, 741] on div at bounding box center [866, 755] width 1240 height 32
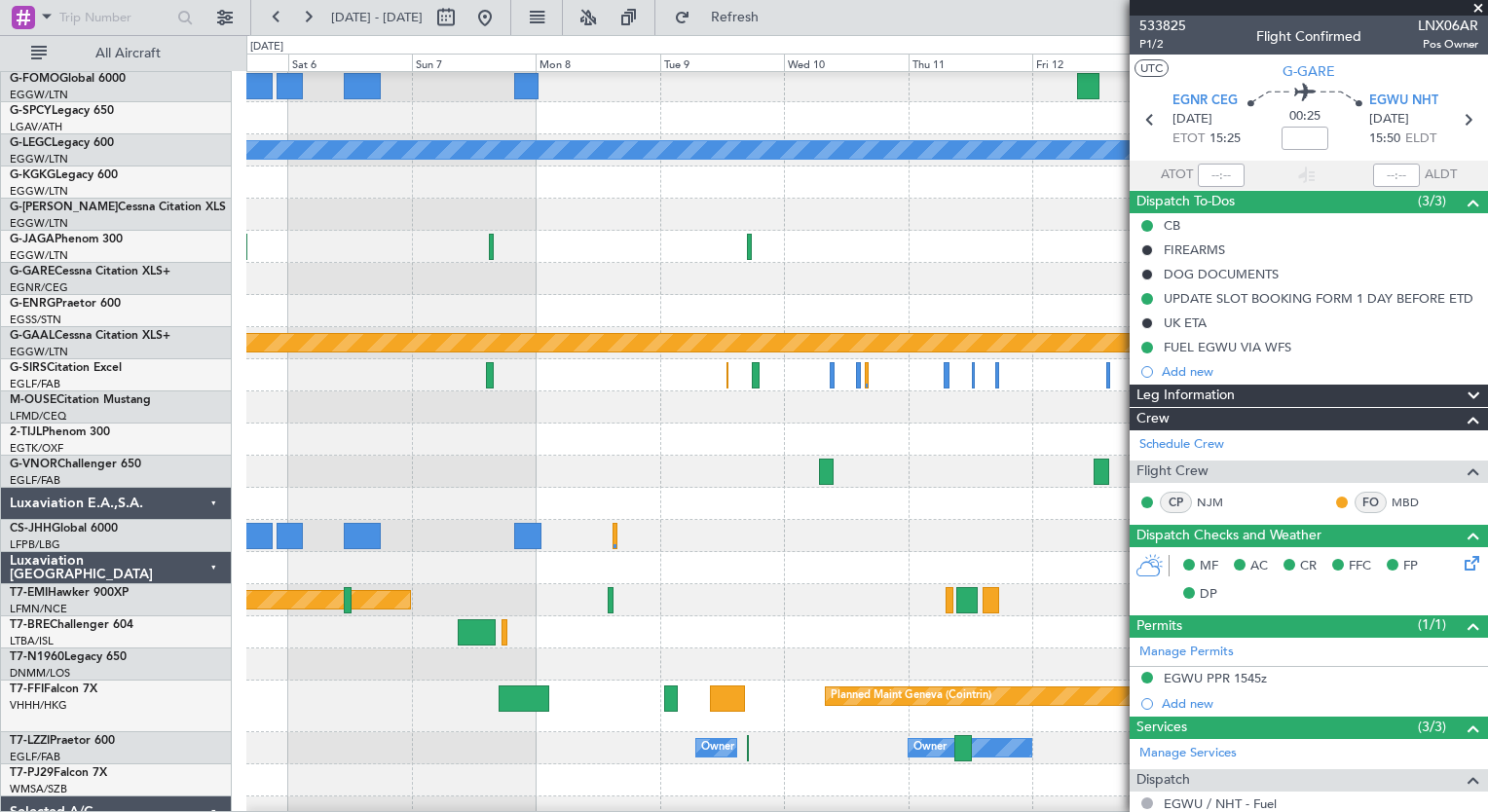
scroll to position [57, 0]
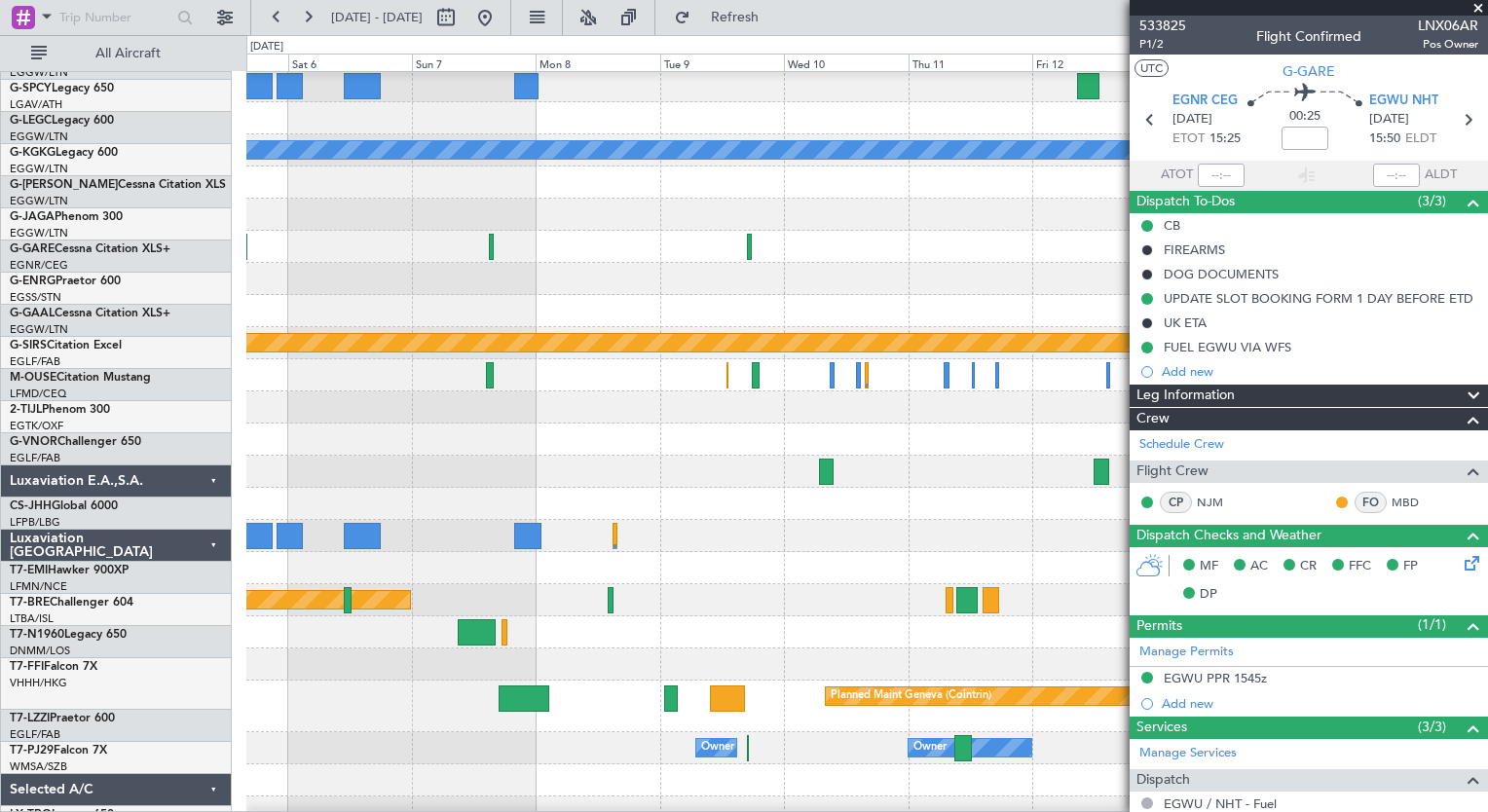
click at [296, 796] on div at bounding box center [866, 812] width 1240 height 32
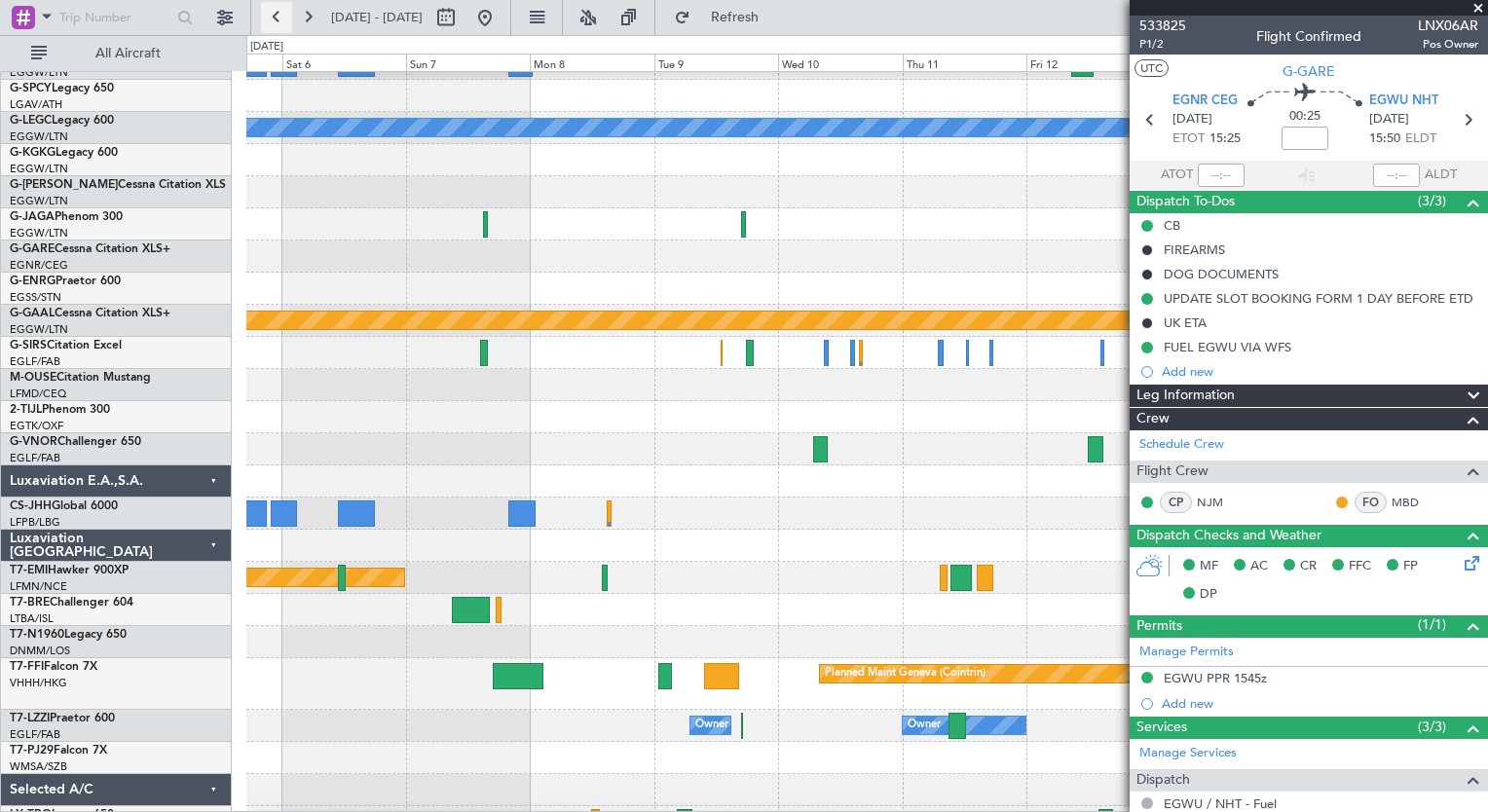
click at [277, 23] on button at bounding box center [276, 17] width 31 height 31
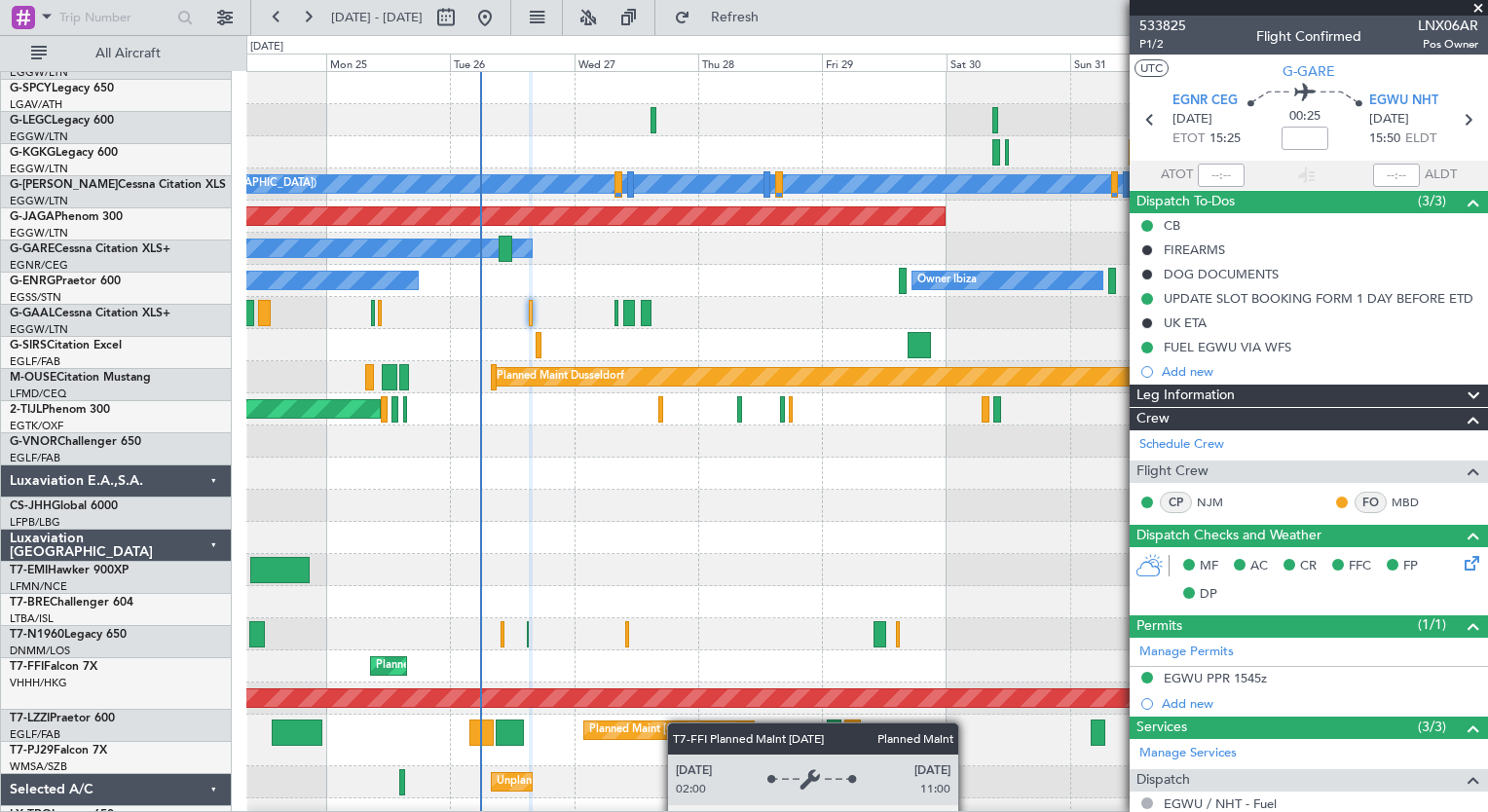
scroll to position [0, 0]
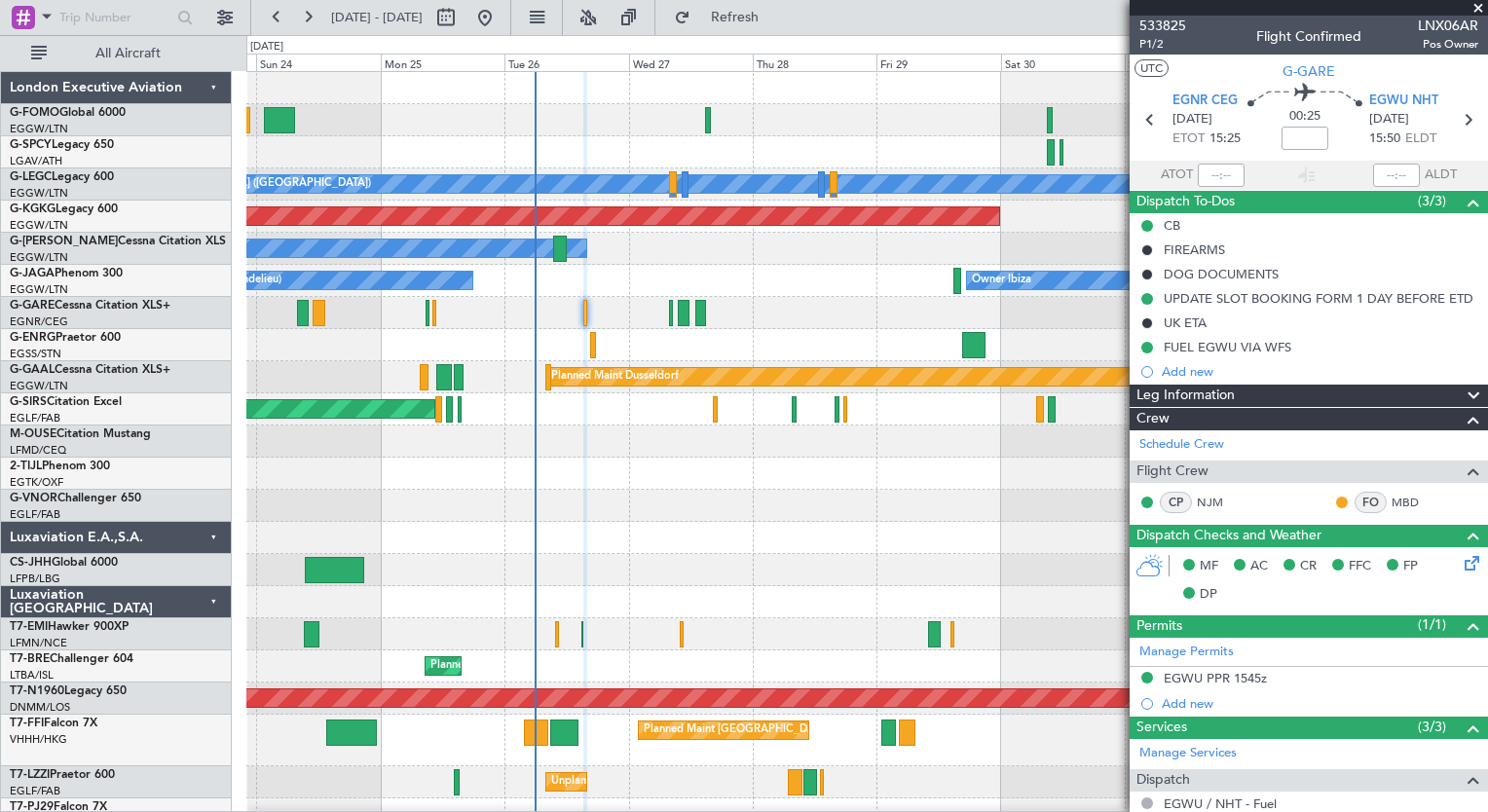
click at [731, 761] on div "A/C Unavailable [GEOGRAPHIC_DATA] ([GEOGRAPHIC_DATA]) Planned Maint [GEOGRAPHIC…" at bounding box center [866, 514] width 1240 height 887
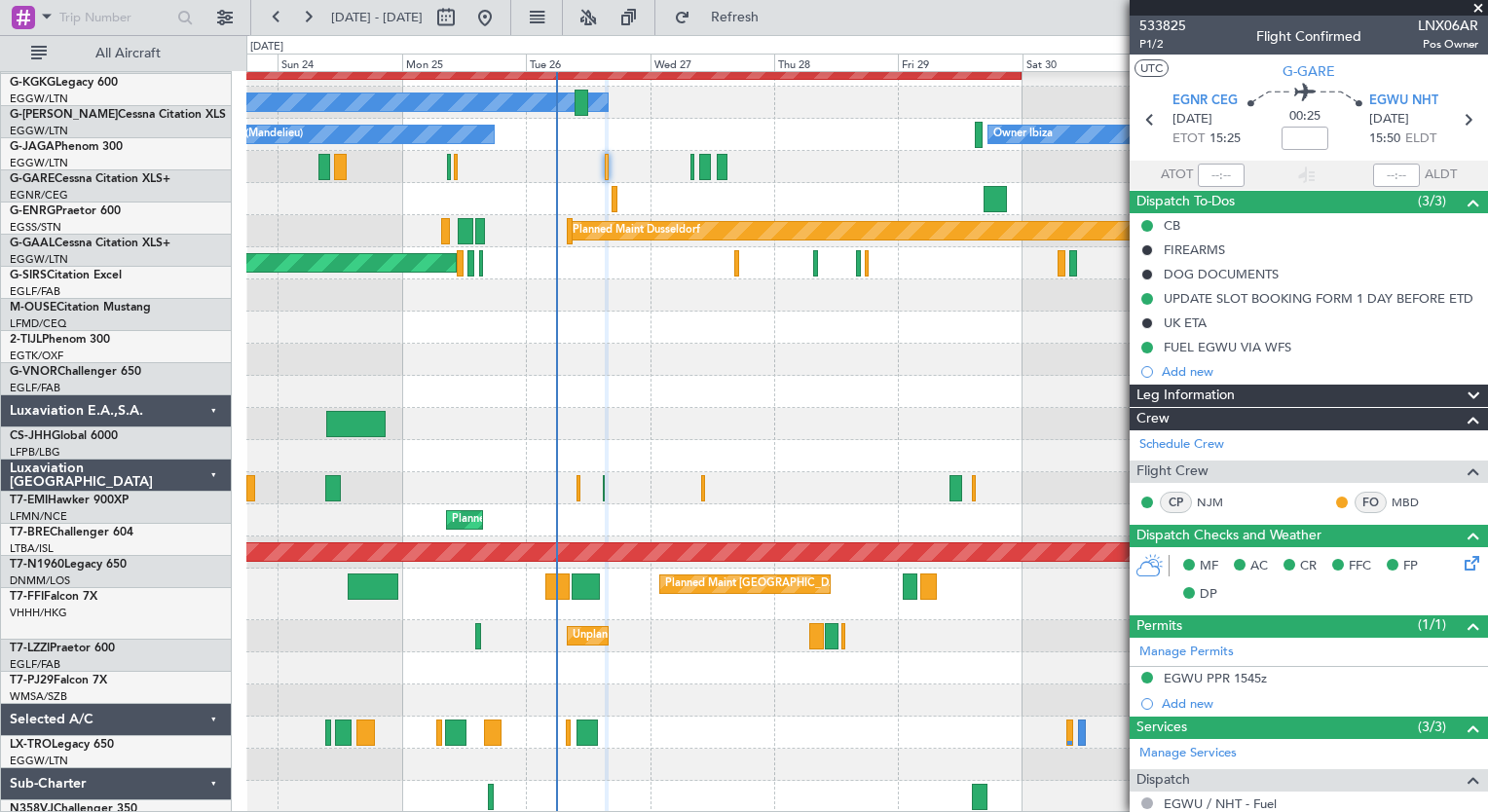
scroll to position [146, 0]
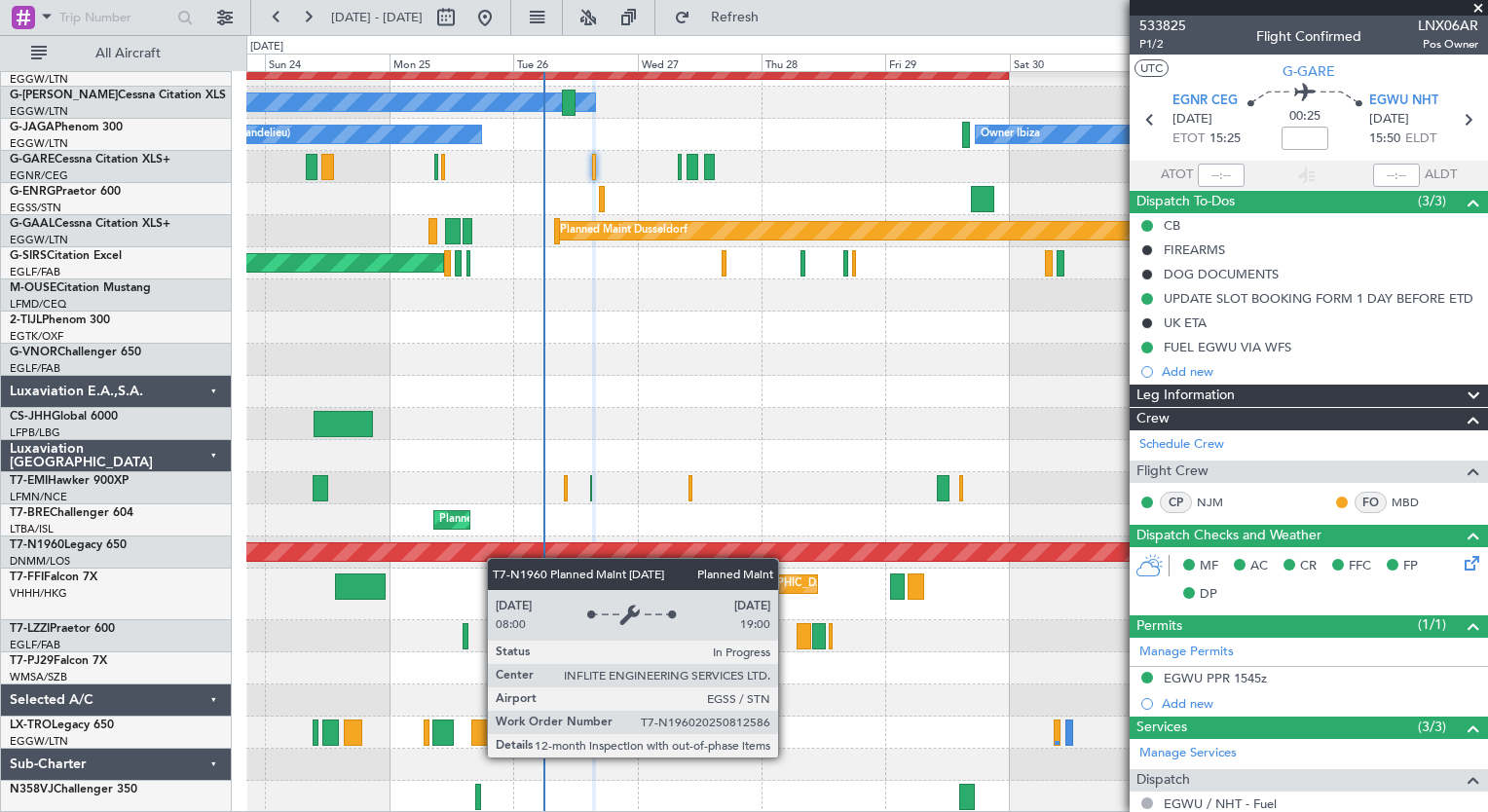
click at [494, 543] on div "A/C Unavailable [GEOGRAPHIC_DATA] ([GEOGRAPHIC_DATA]) Planned Maint [GEOGRAPHIC…" at bounding box center [866, 369] width 1240 height 887
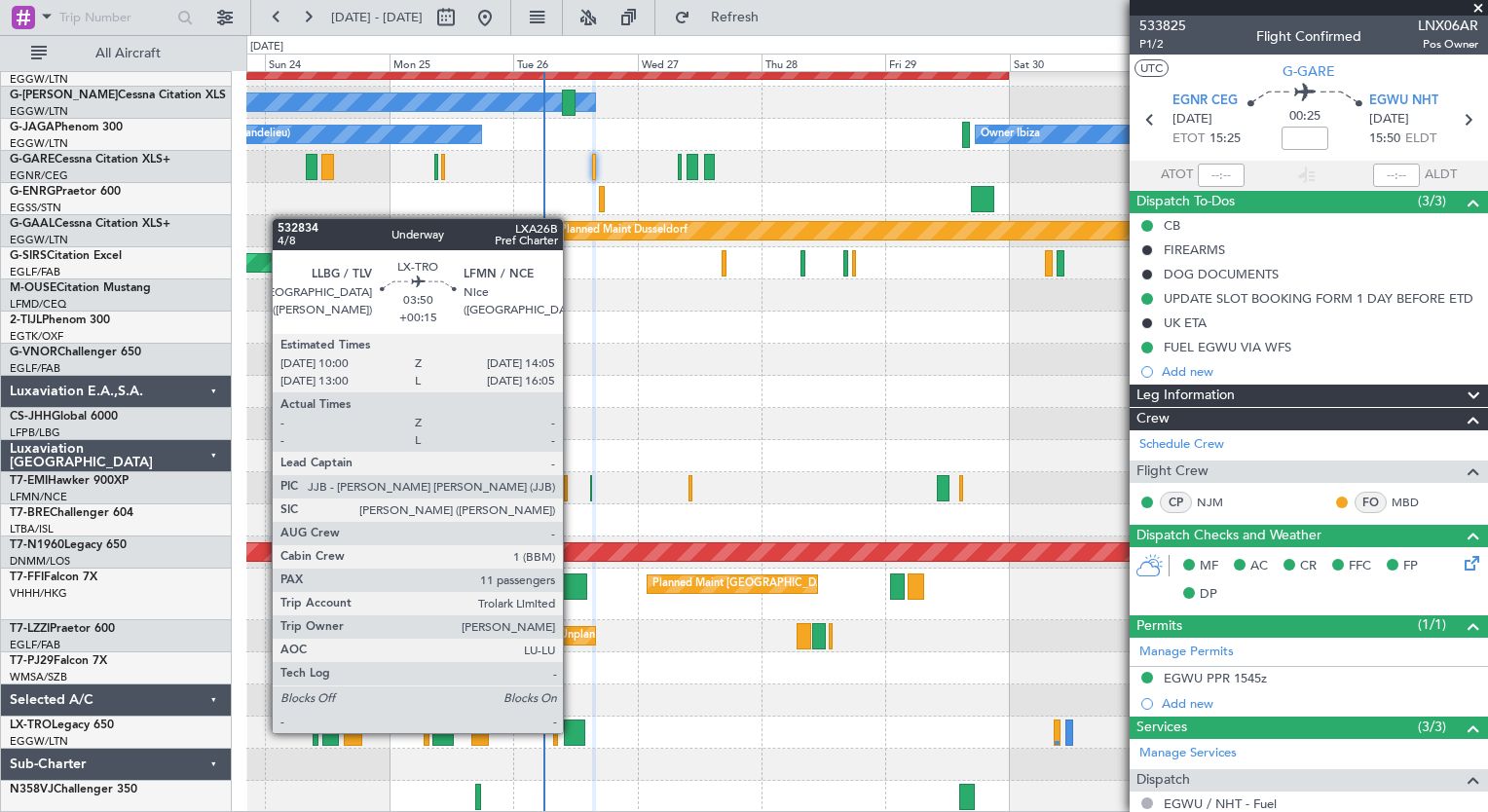
click at [571, 731] on div at bounding box center [574, 732] width 22 height 26
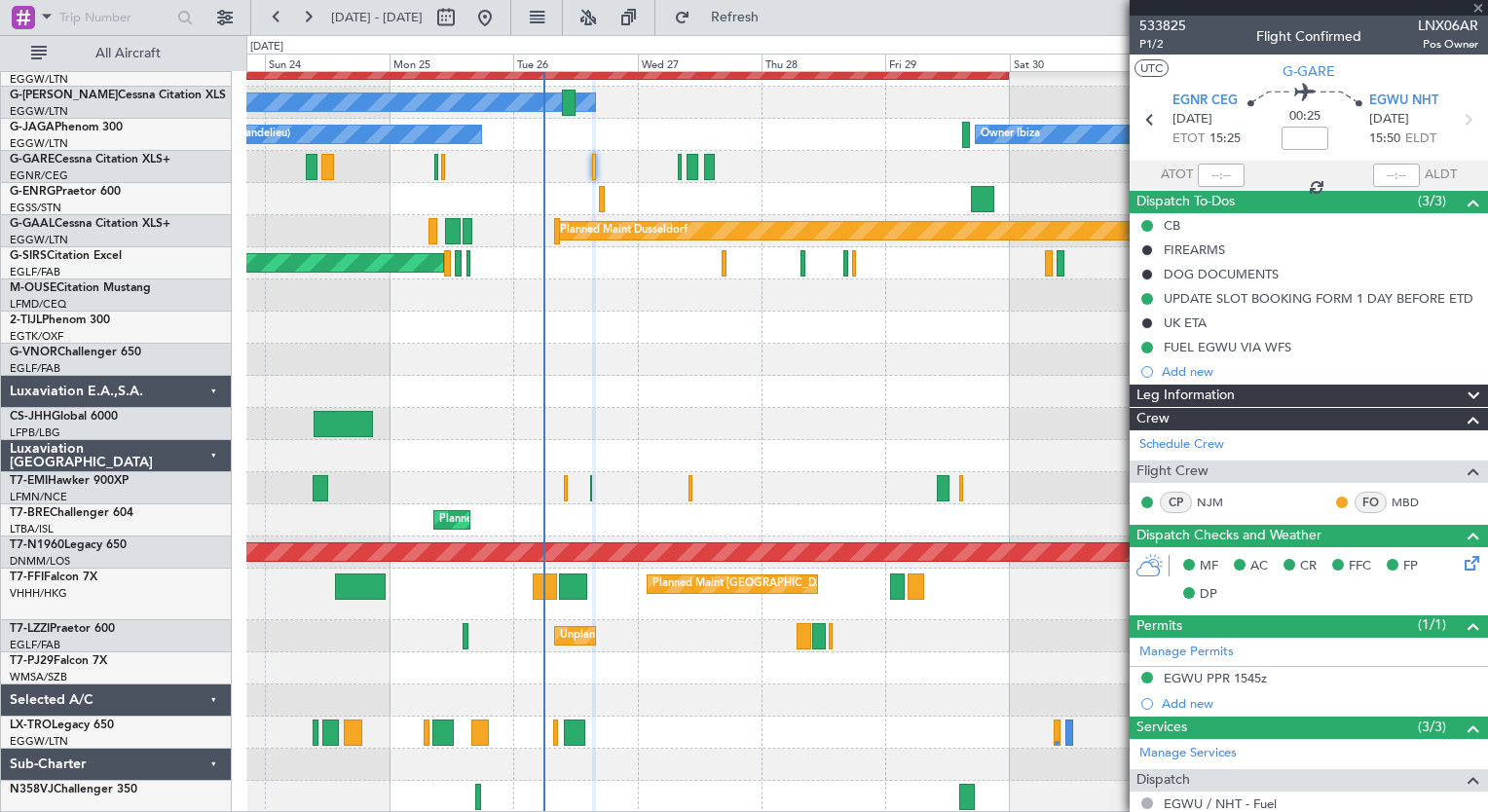
type input "+00:15"
type input "11"
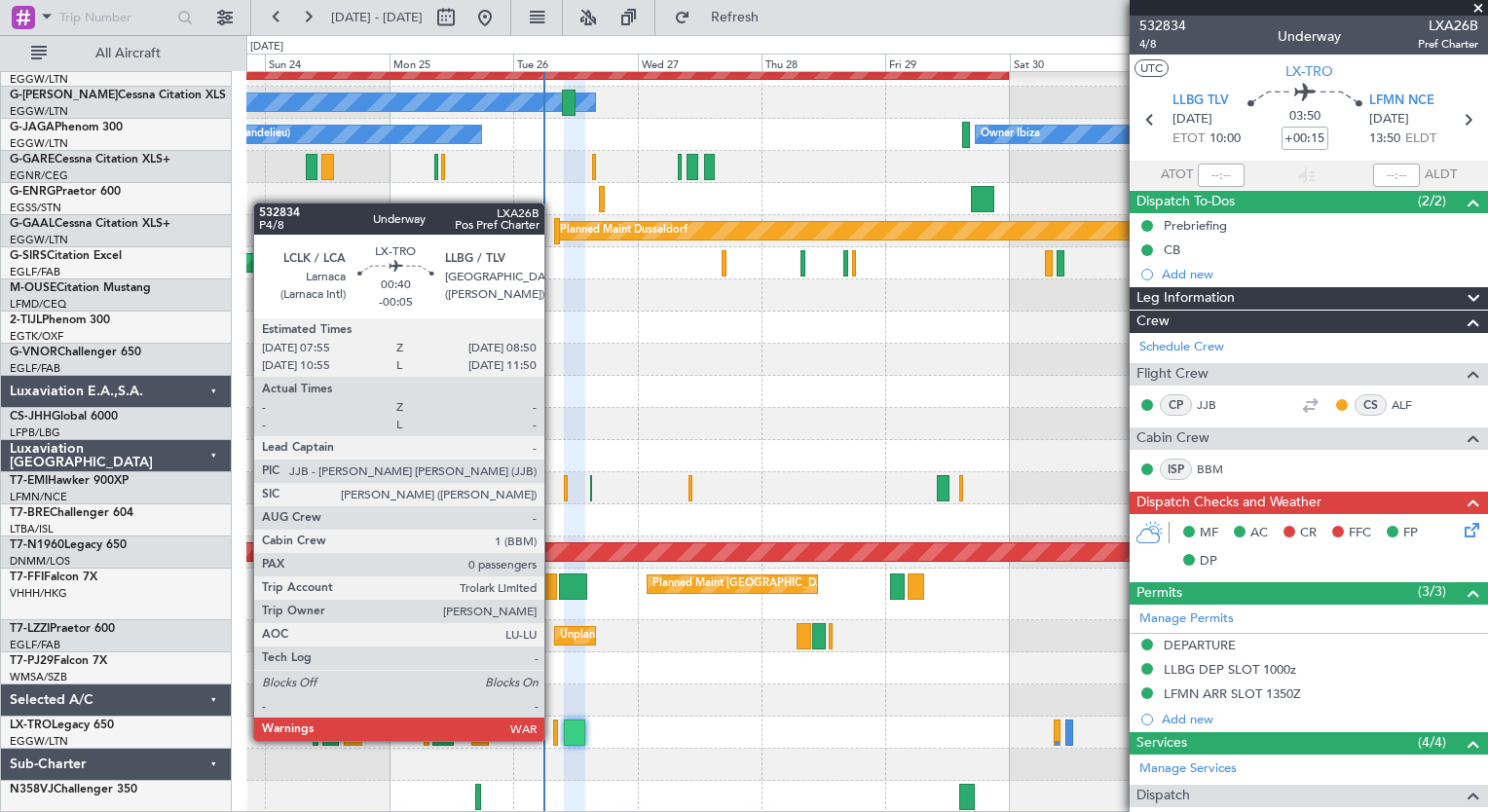
click at [553, 738] on div at bounding box center [555, 732] width 5 height 26
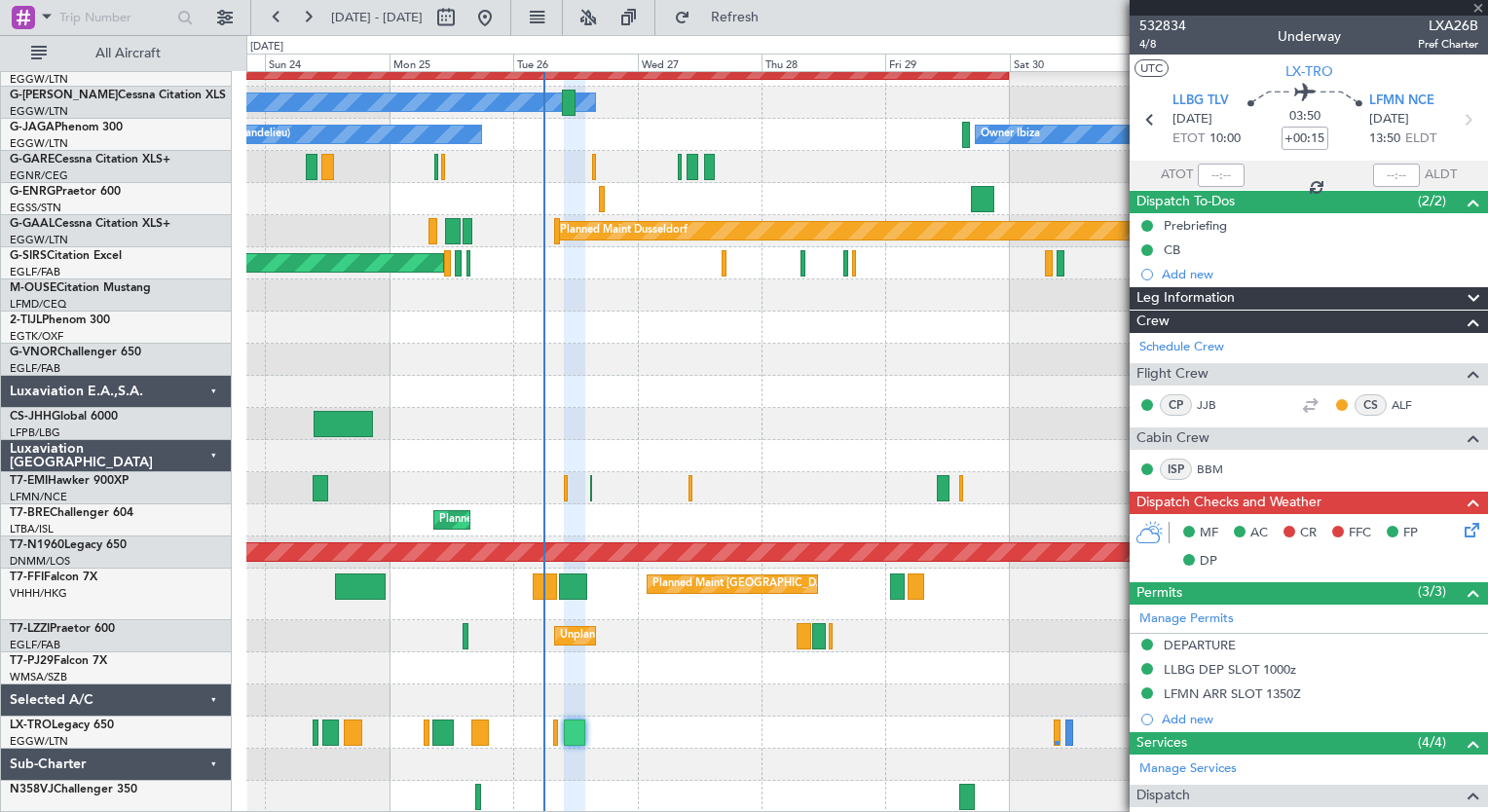
type input "-00:05"
type input "0"
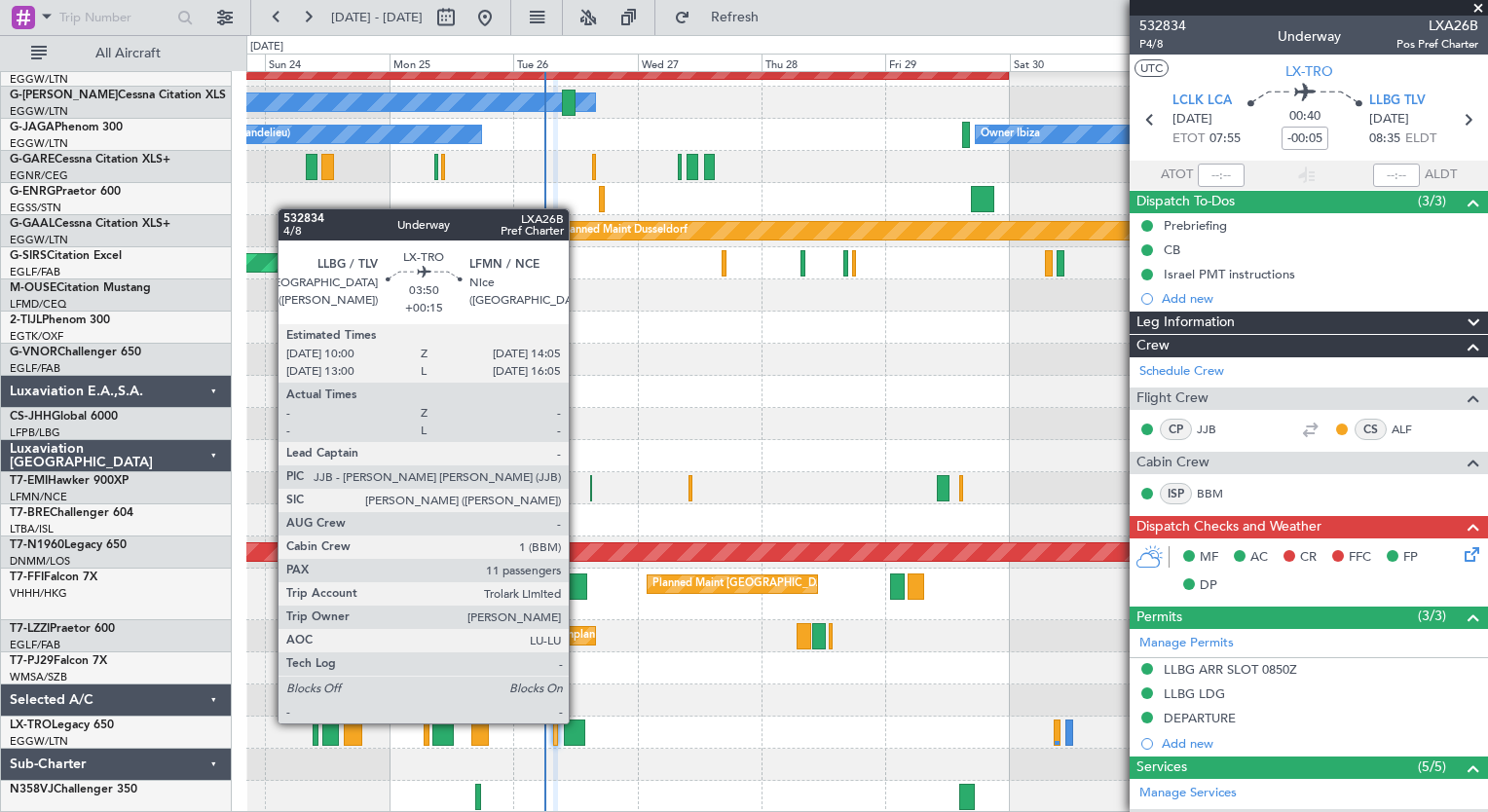
click at [577, 721] on div at bounding box center [574, 732] width 22 height 26
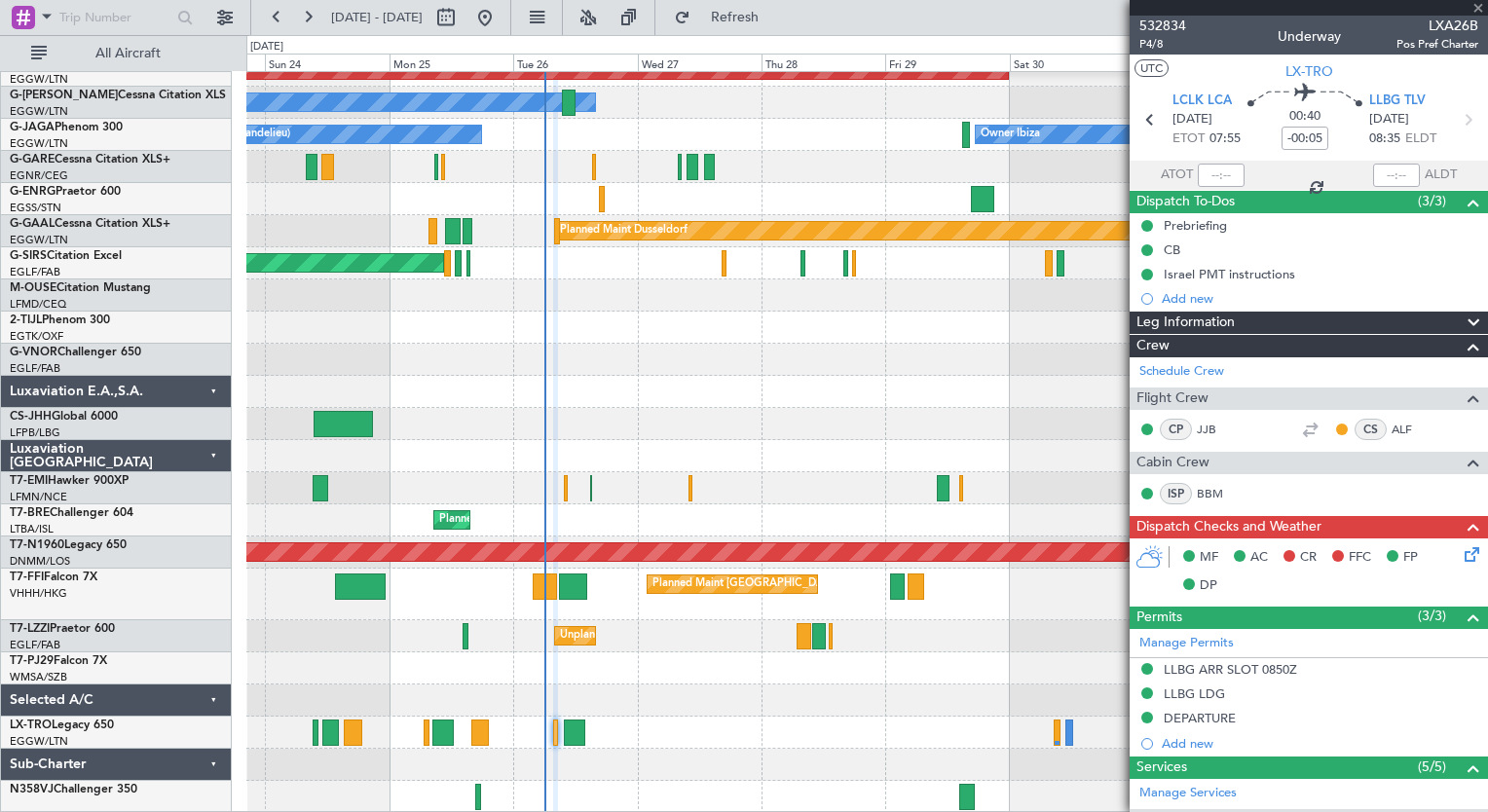
type input "+00:15"
type input "11"
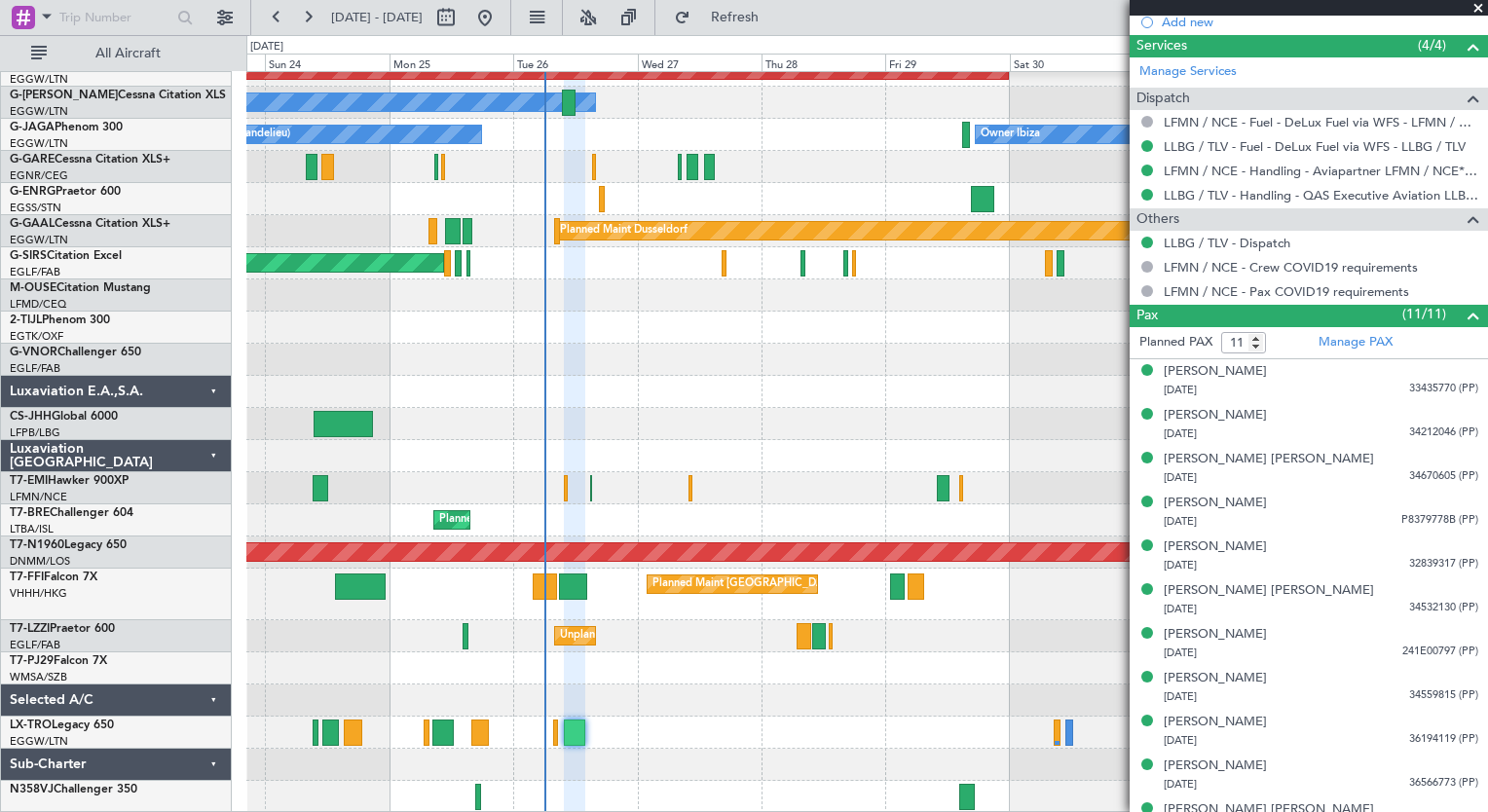
scroll to position [0, 0]
